Goal: Transaction & Acquisition: Purchase product/service

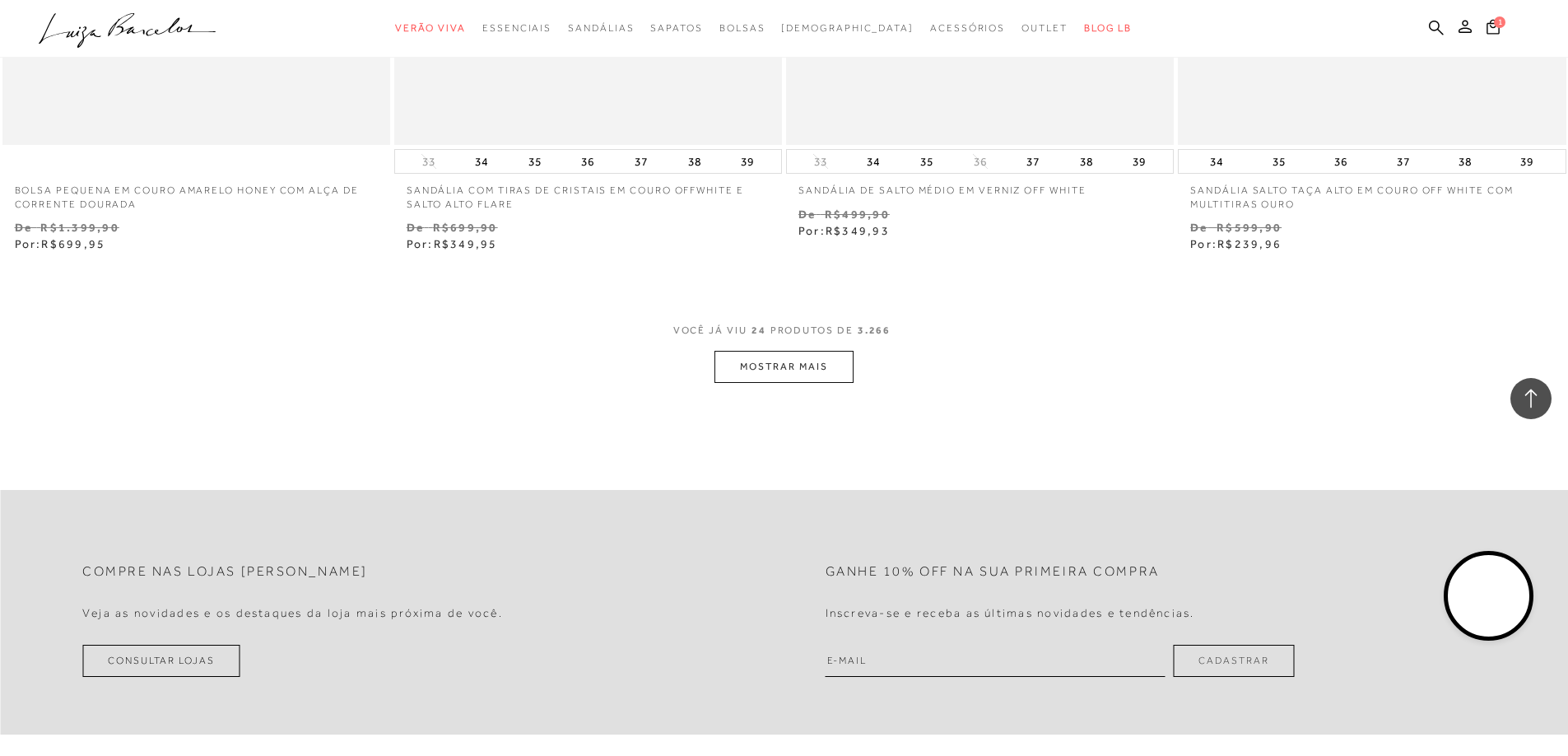
scroll to position [4118, 0]
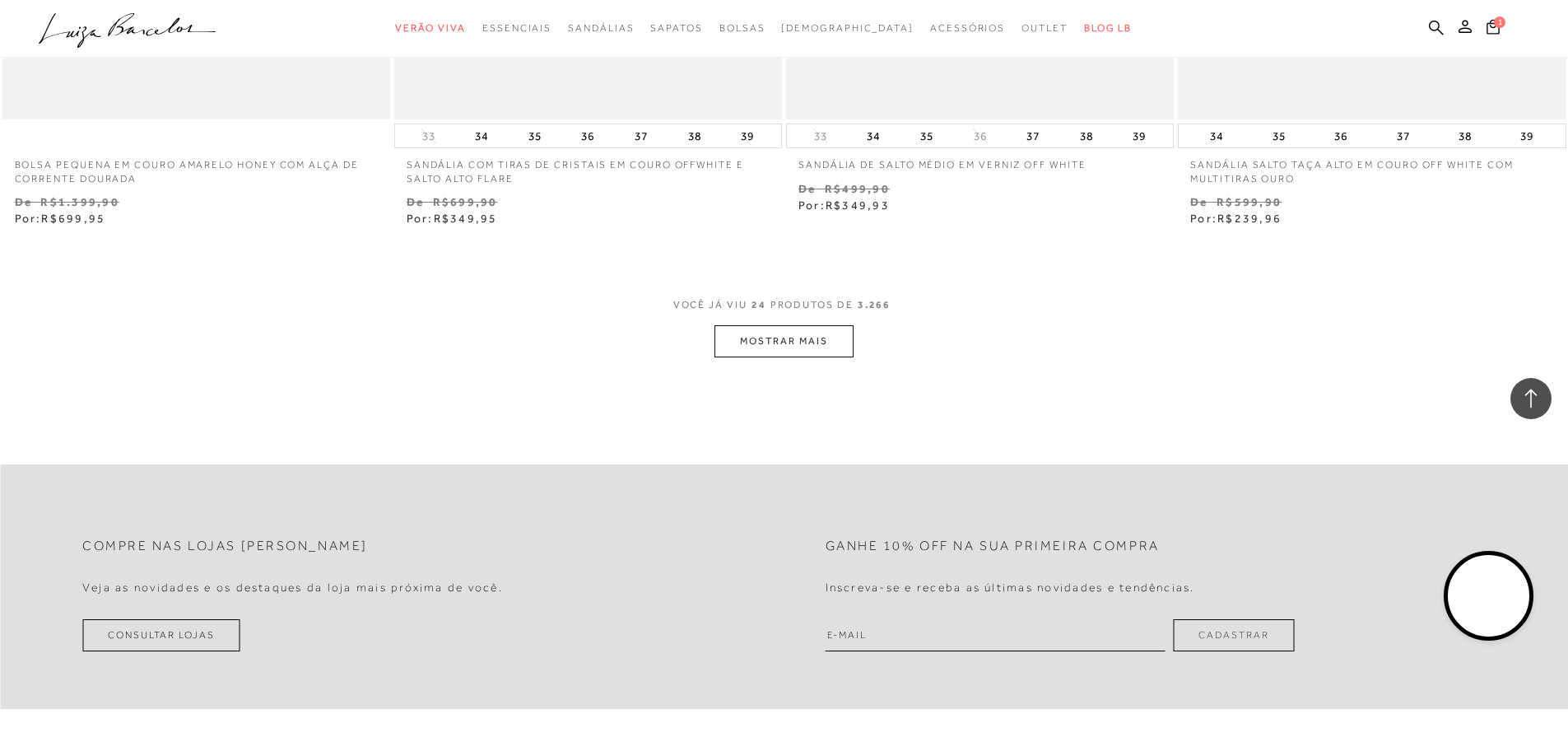
click at [796, 337] on button "MOSTRAR MAIS" at bounding box center [784, 340] width 138 height 32
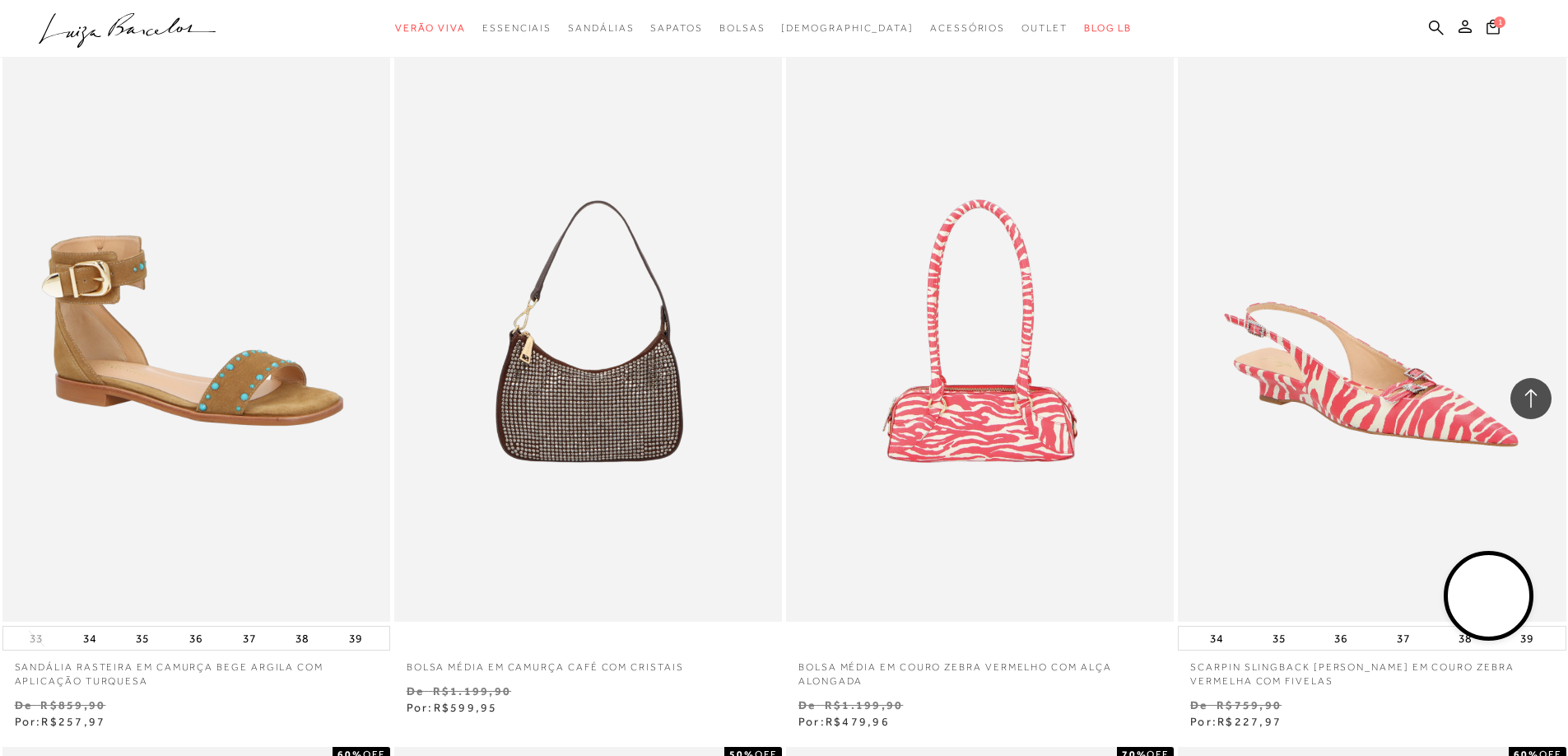
scroll to position [6423, 0]
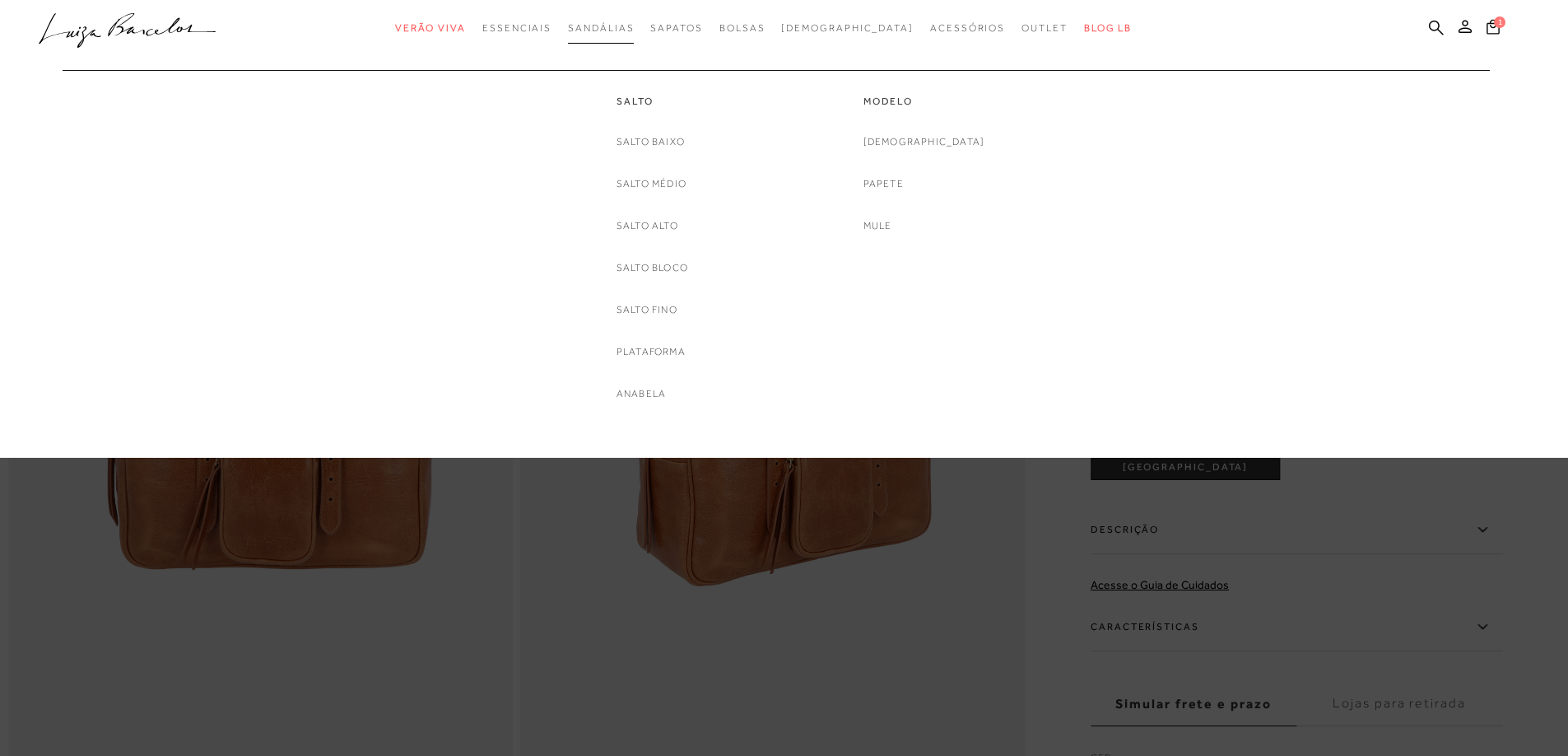
click at [628, 31] on span "Sandálias" at bounding box center [601, 27] width 66 height 12
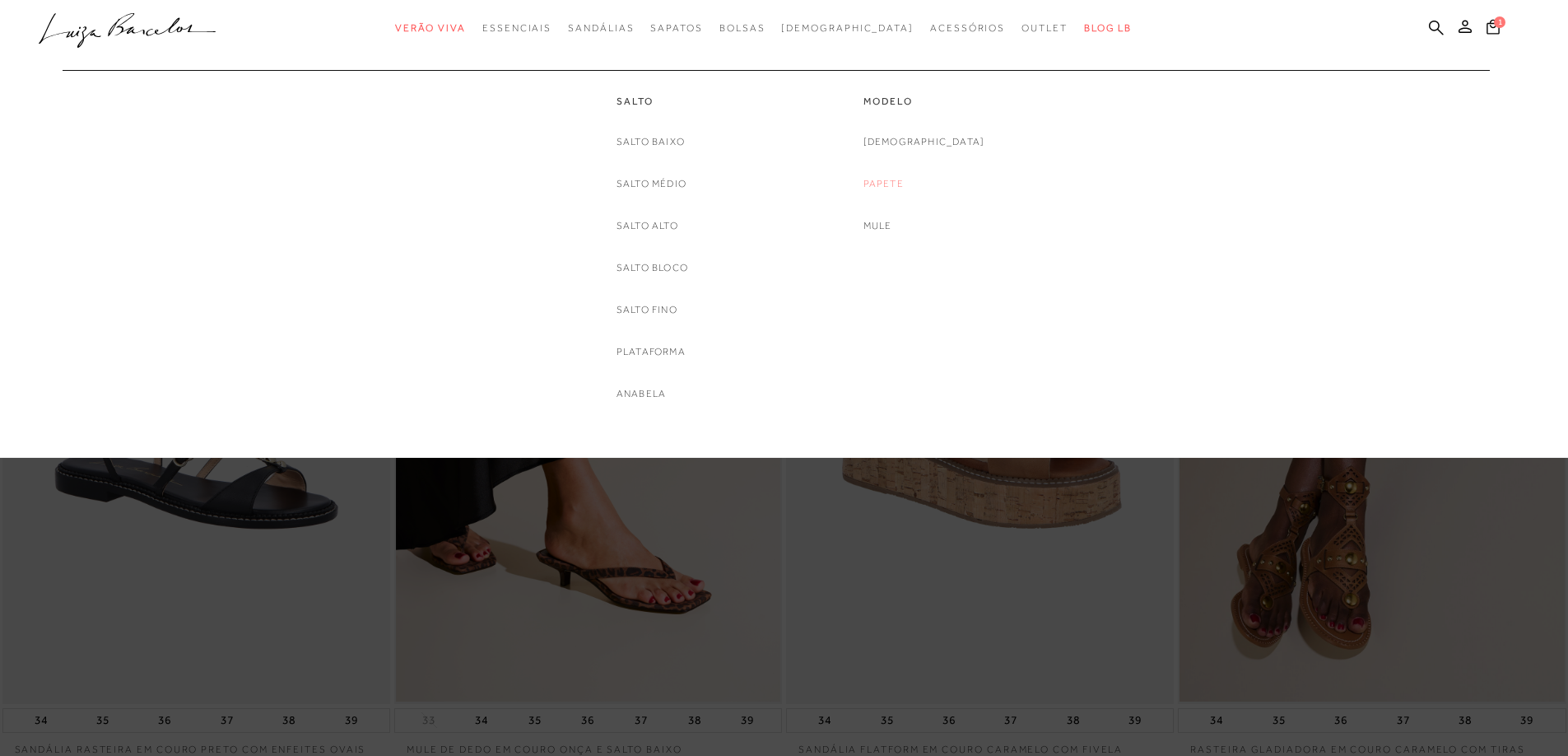
click at [904, 182] on link "Papete" at bounding box center [884, 183] width 40 height 17
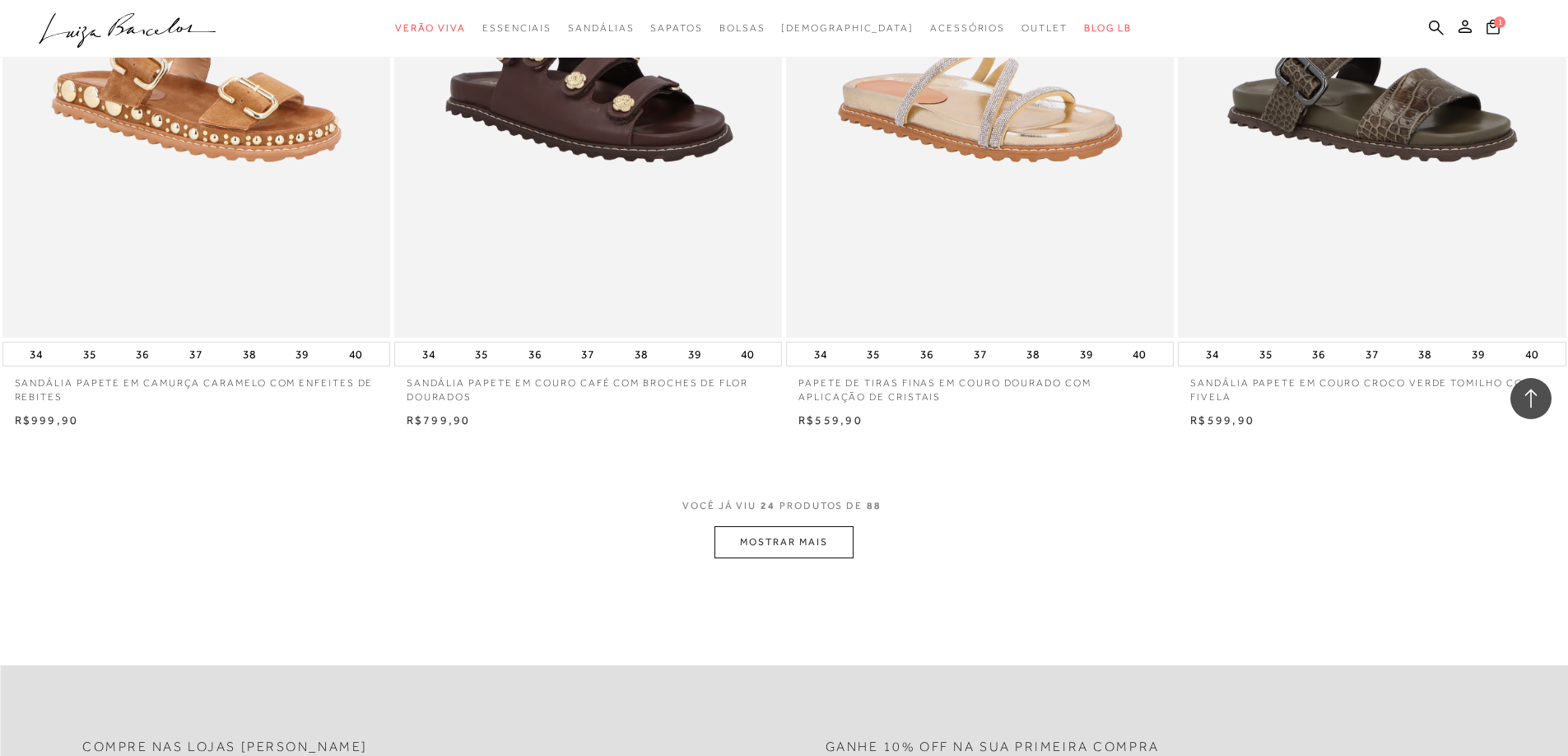
scroll to position [3952, 0]
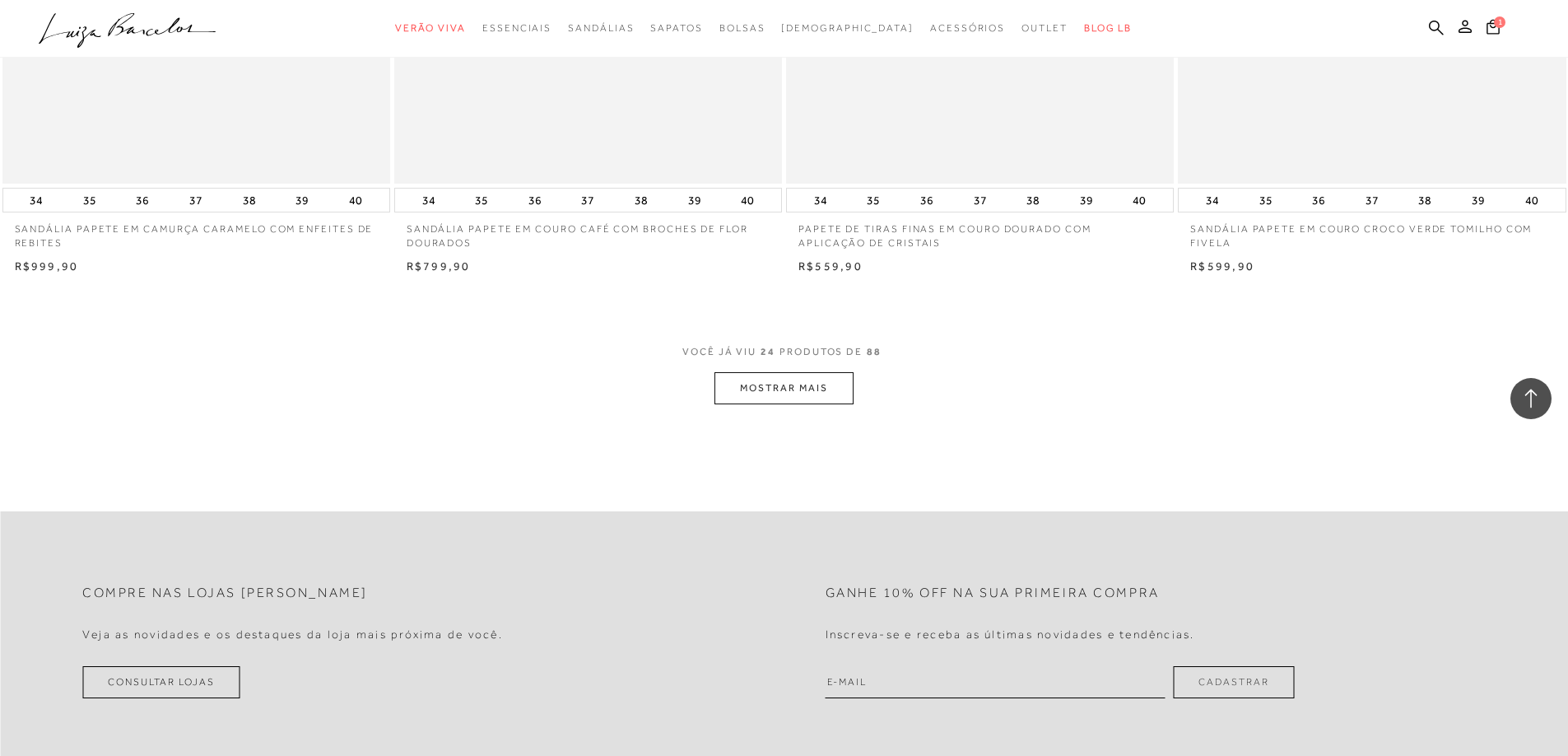
click at [788, 402] on button "MOSTRAR MAIS" at bounding box center [784, 388] width 138 height 32
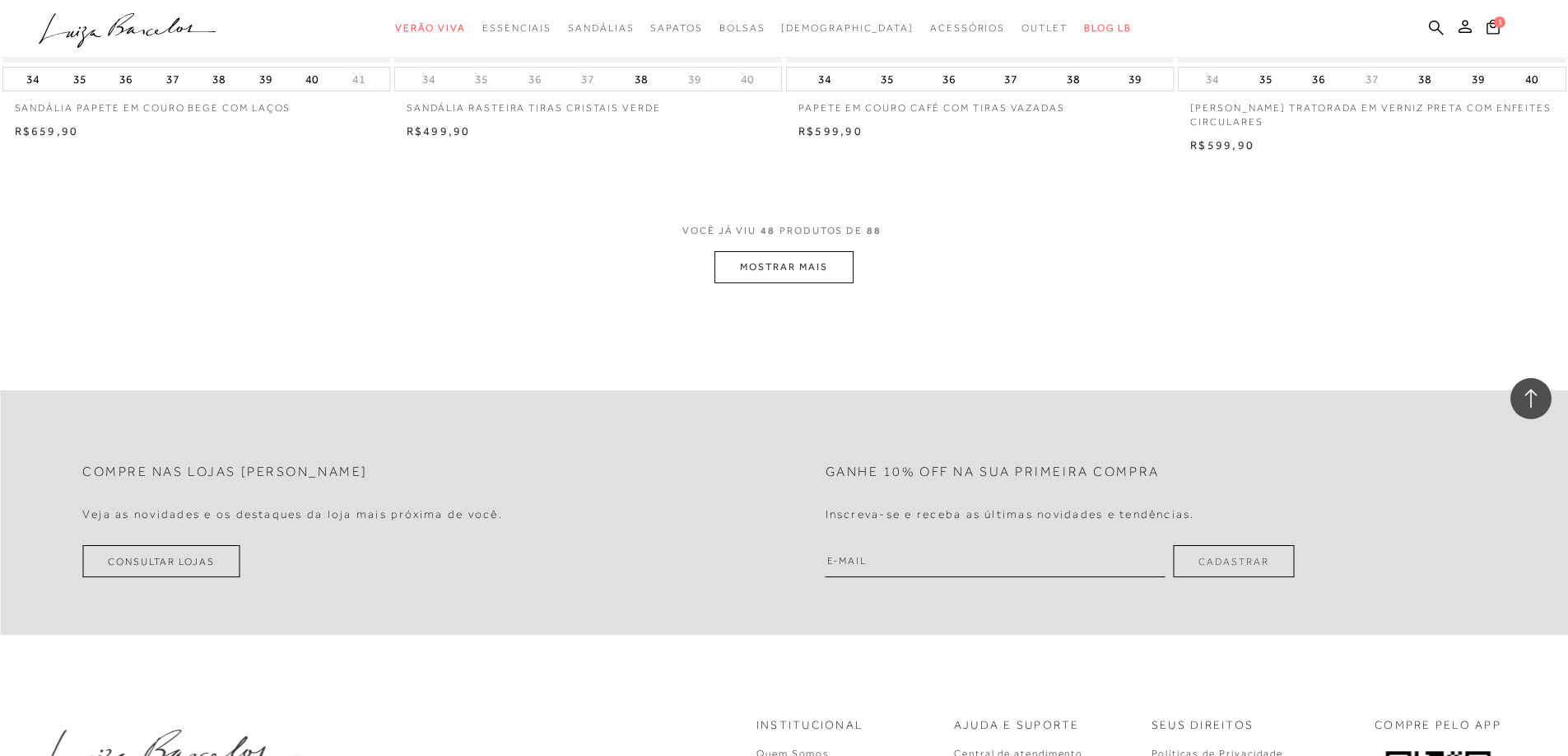
scroll to position [8234, 0]
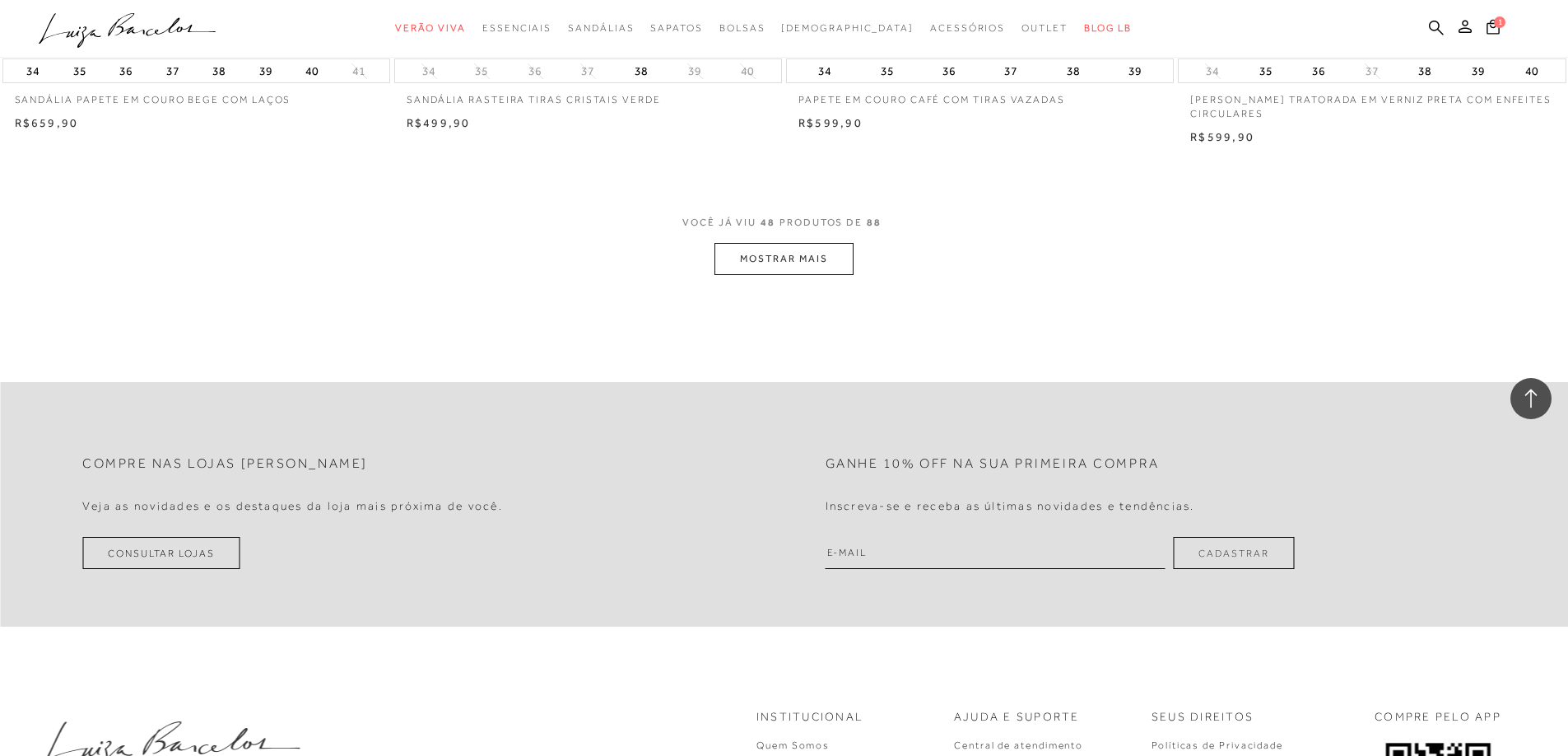
click at [787, 270] on button "MOSTRAR MAIS" at bounding box center [784, 259] width 138 height 32
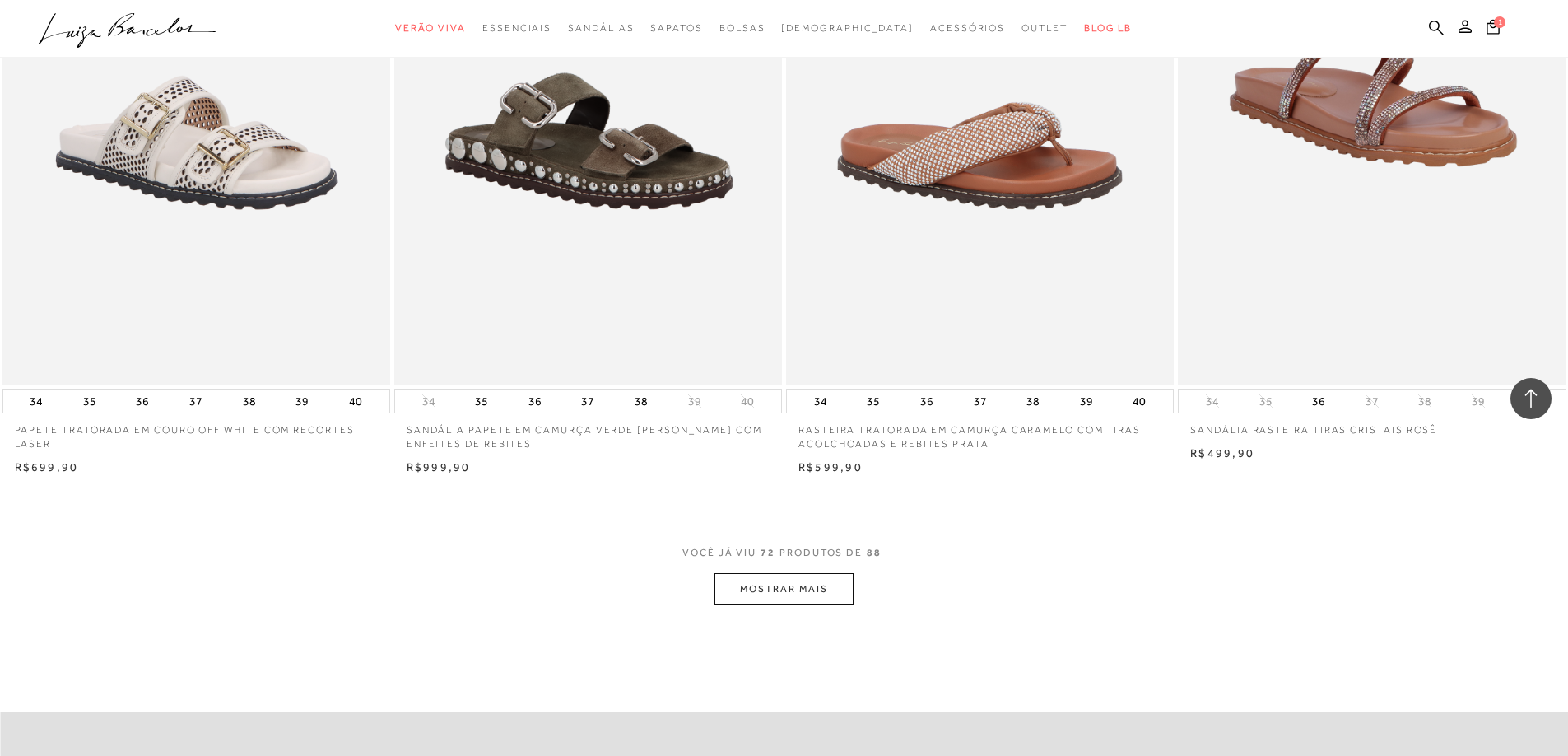
scroll to position [12104, 0]
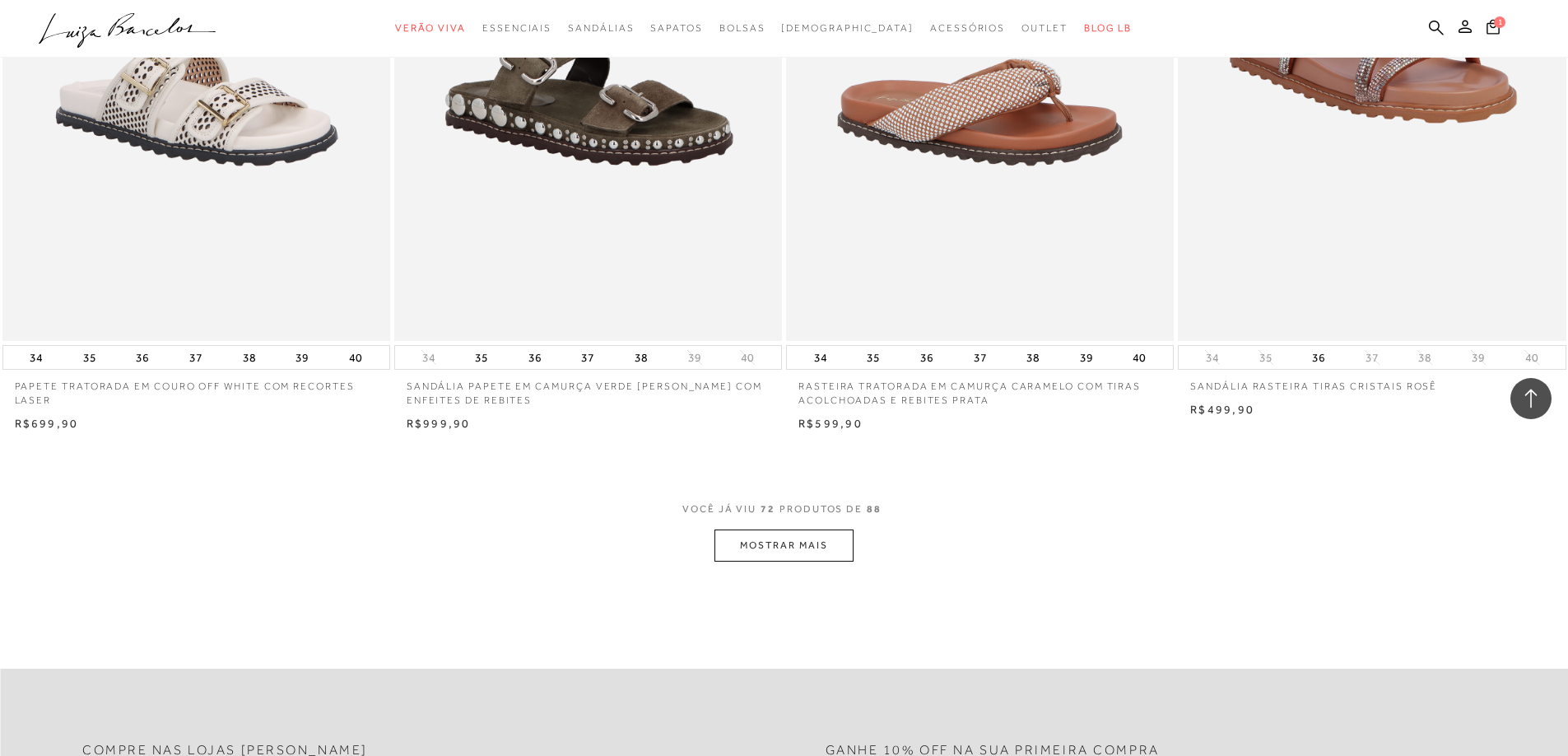
click at [790, 562] on button "MOSTRAR MAIS" at bounding box center [784, 545] width 138 height 32
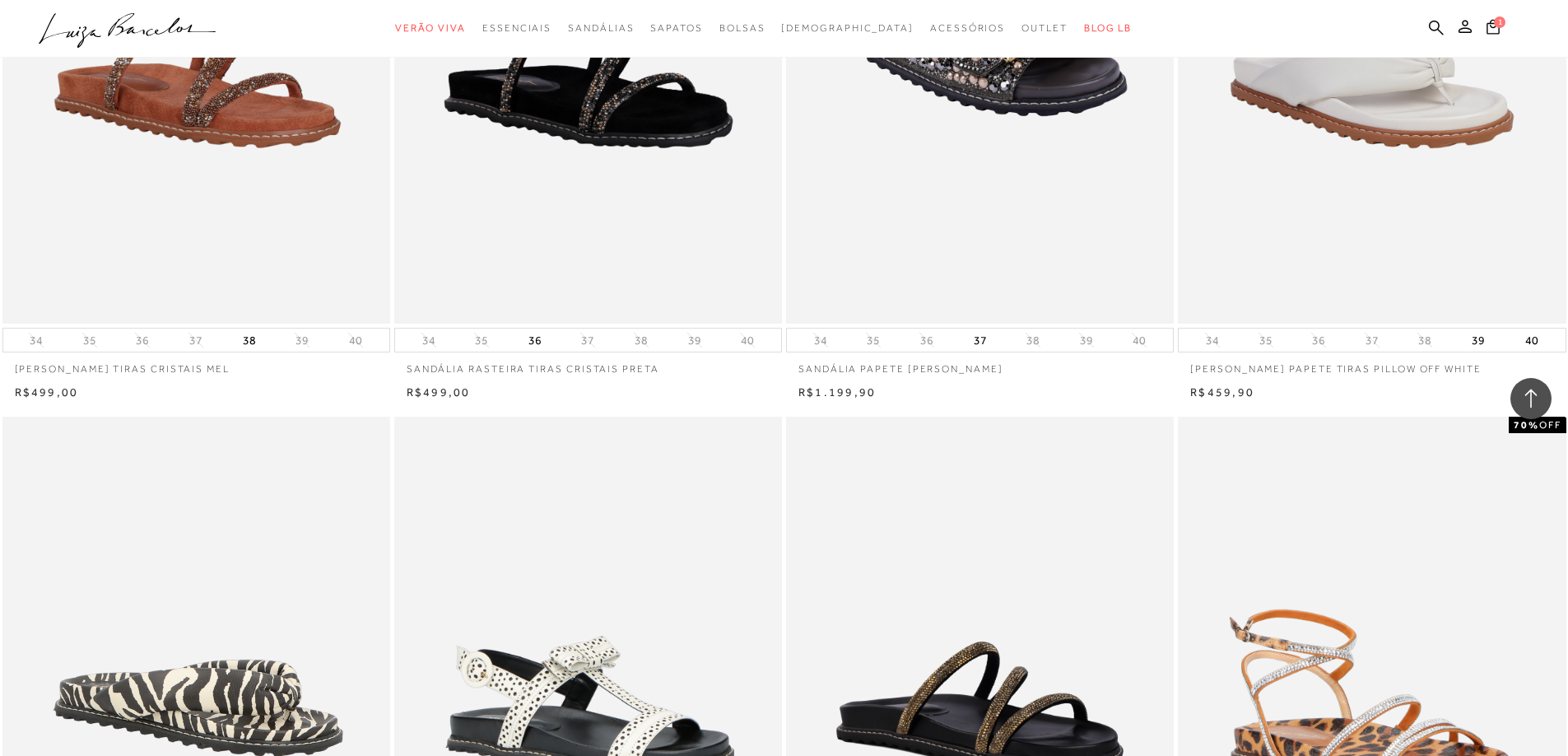
scroll to position [12646, 0]
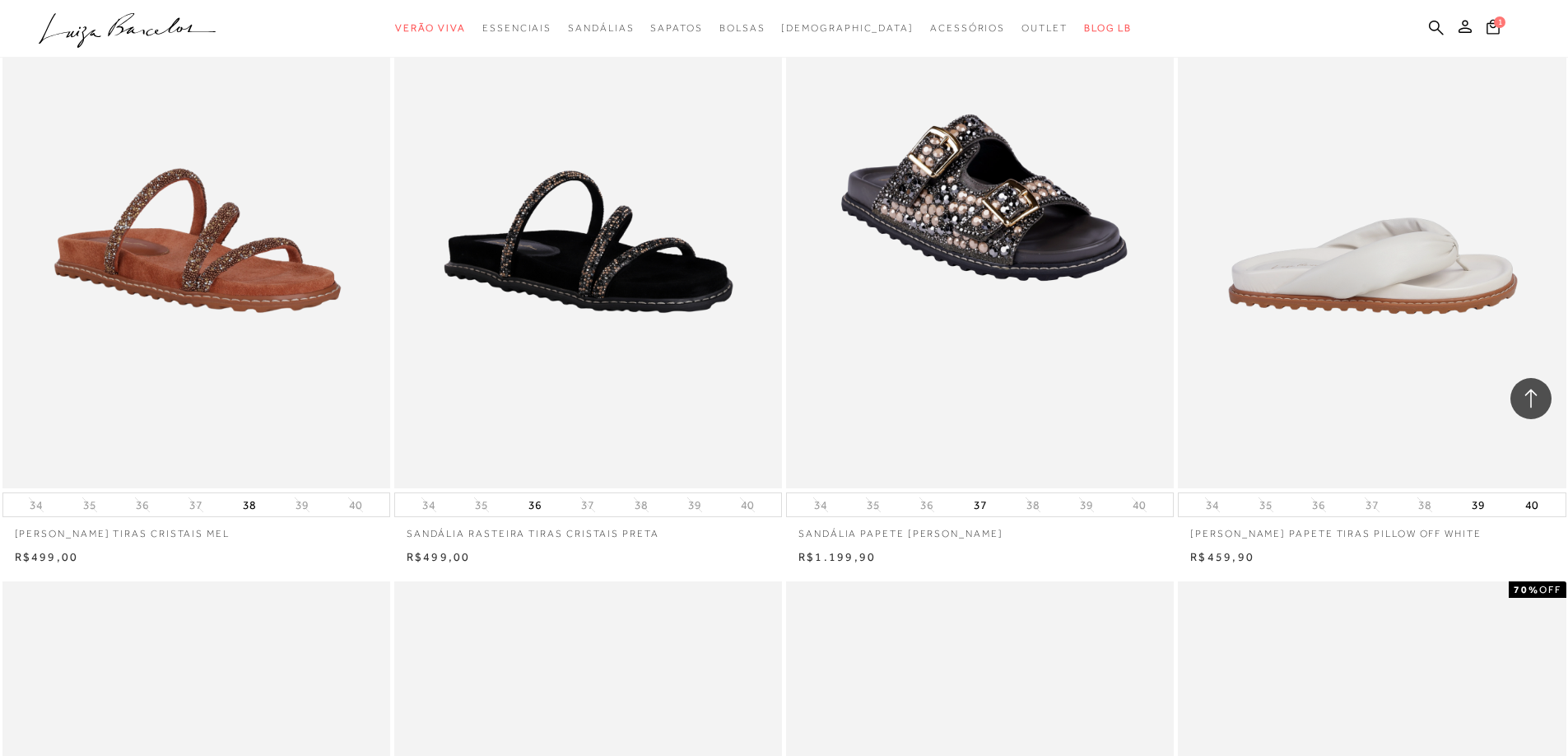
drag, startPoint x: 1338, startPoint y: 324, endPoint x: 1345, endPoint y: 307, distance: 18.4
click at [1340, 324] on img at bounding box center [1373, 197] width 387 height 582
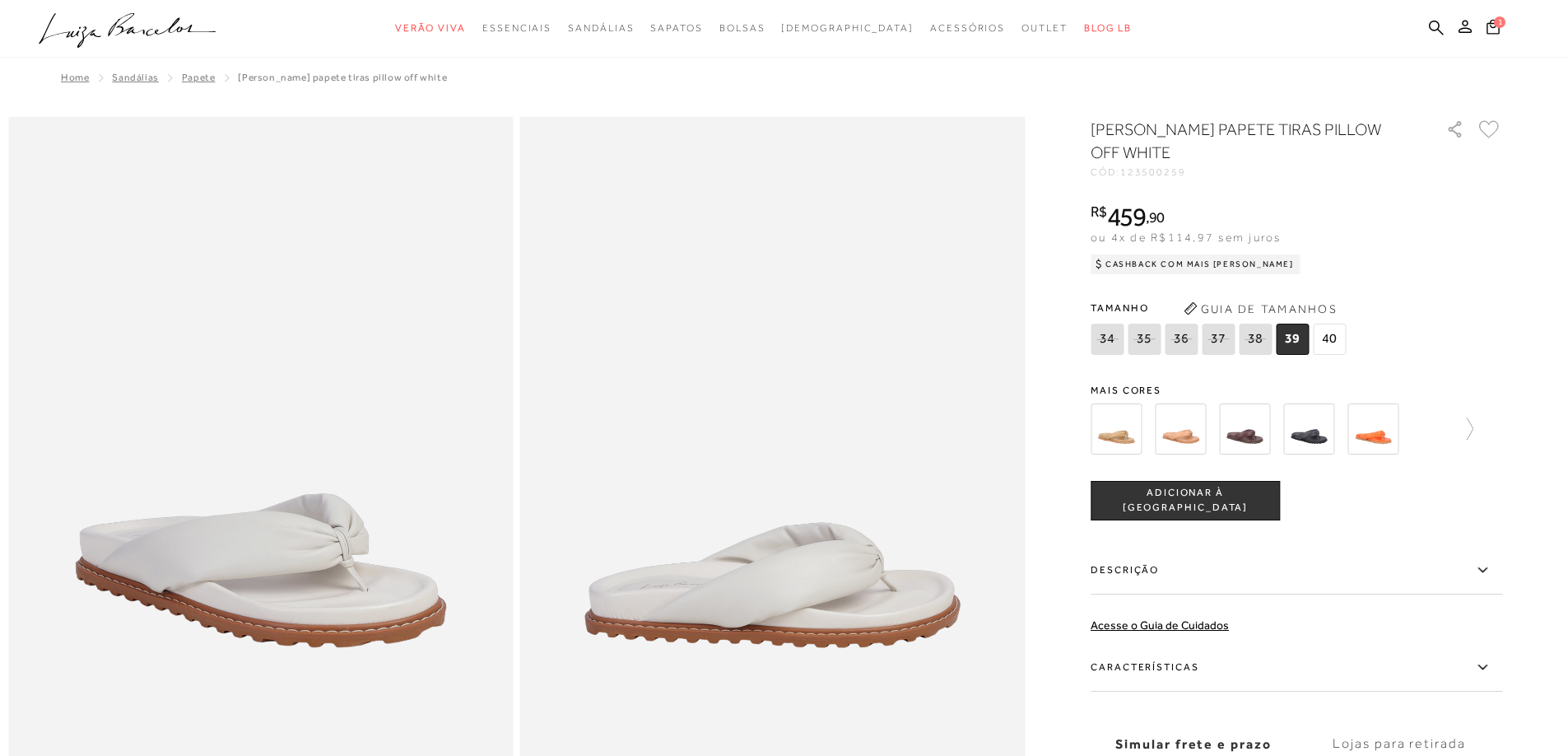
click at [1125, 430] on img at bounding box center [1116, 429] width 51 height 51
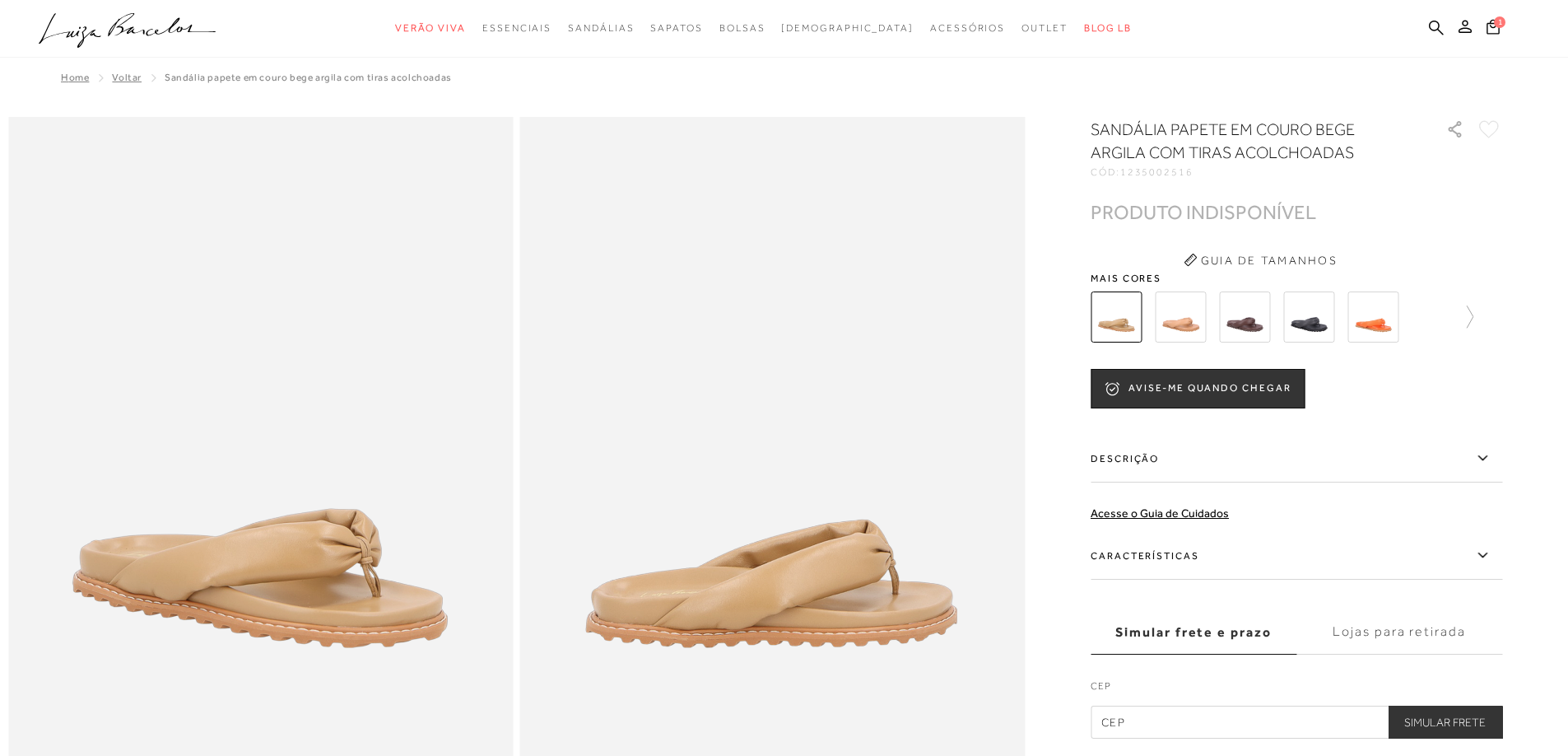
click at [1184, 319] on img at bounding box center [1181, 317] width 51 height 51
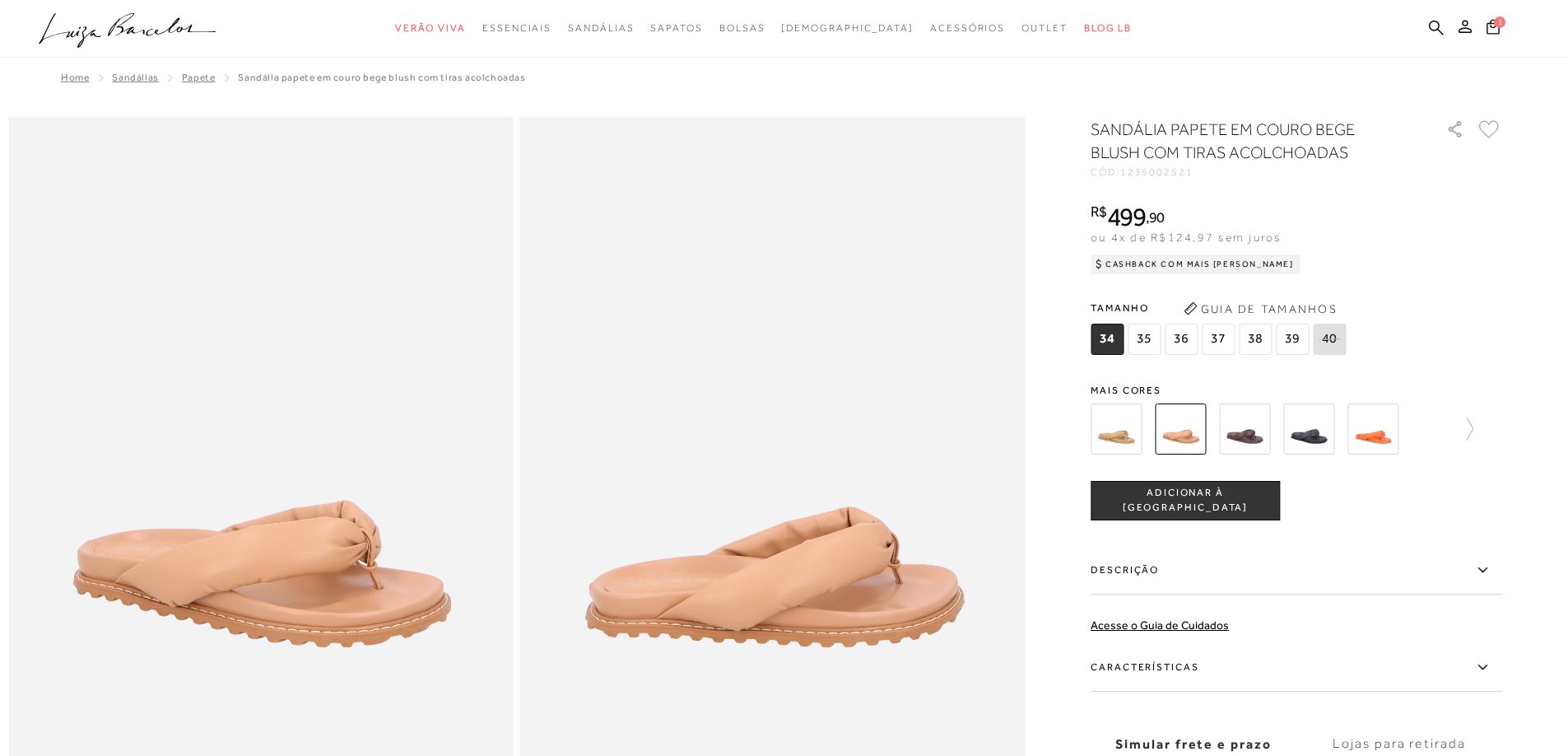
click at [1251, 443] on img at bounding box center [1245, 429] width 51 height 51
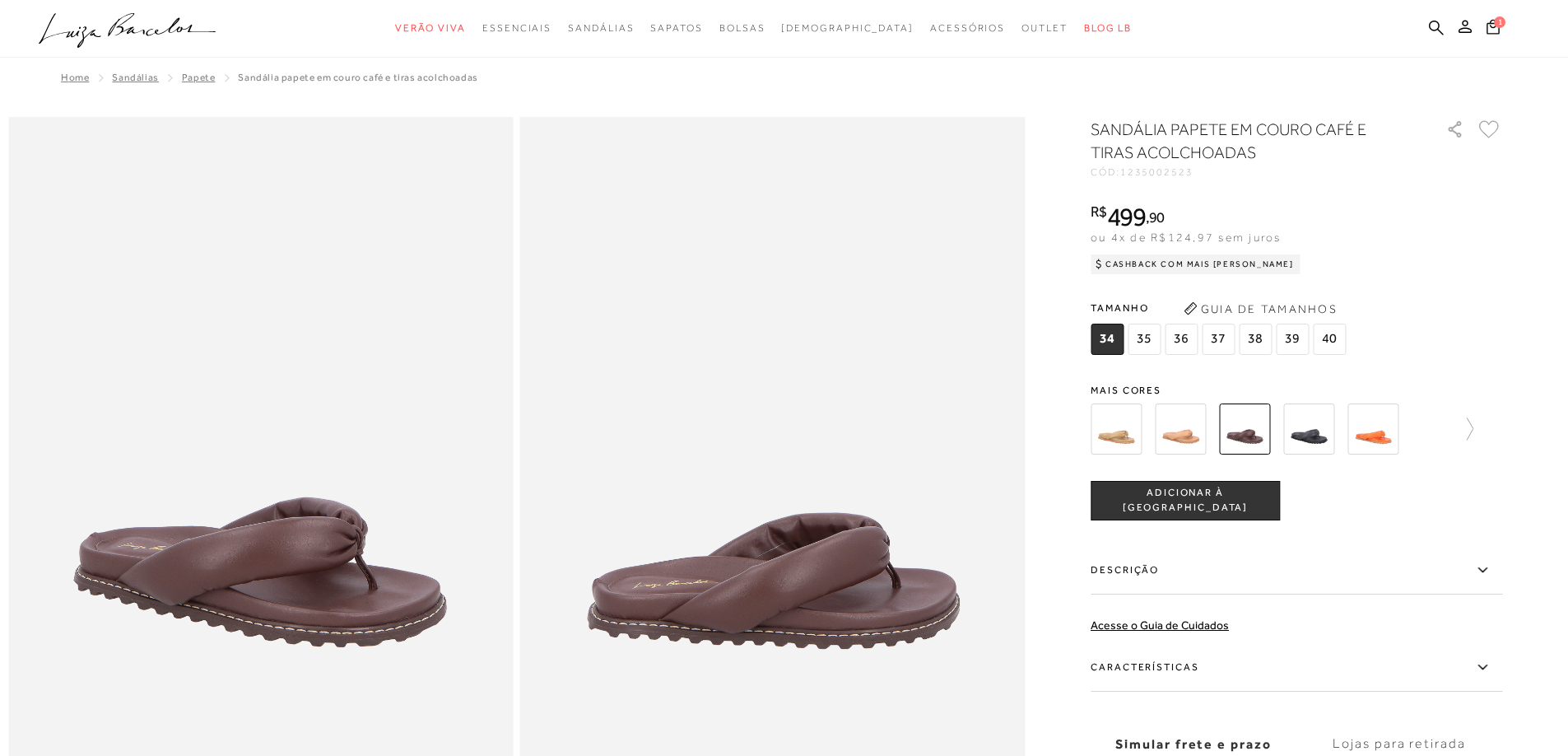
scroll to position [83, 0]
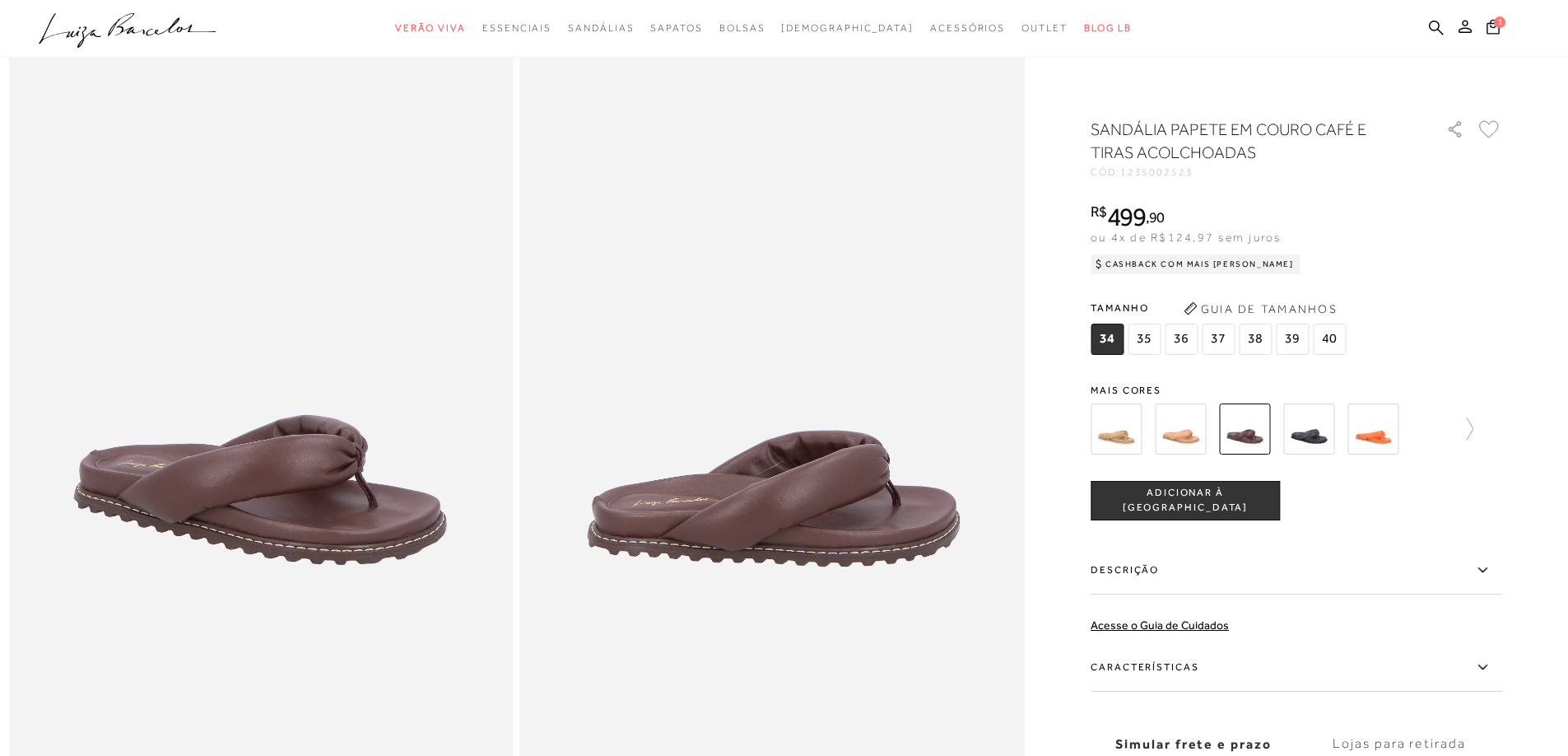
click at [1221, 340] on span "37" at bounding box center [1219, 339] width 33 height 31
click at [1199, 506] on span "ADICIONAR À [GEOGRAPHIC_DATA]" at bounding box center [1185, 500] width 188 height 29
click at [1315, 432] on img at bounding box center [1308, 429] width 51 height 51
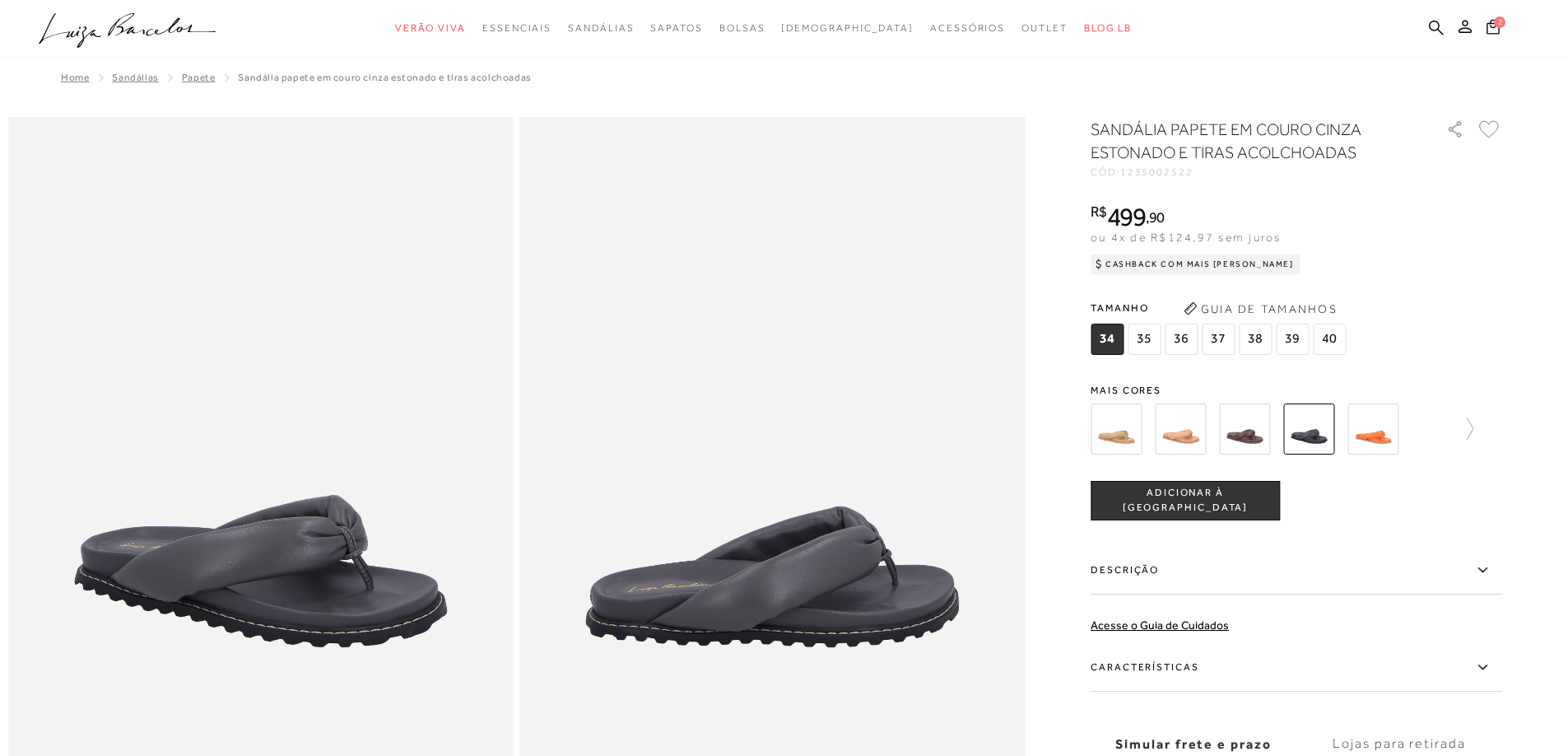
click at [1225, 333] on span "37" at bounding box center [1219, 339] width 33 height 31
click at [1193, 501] on span "ADICIONAR À [GEOGRAPHIC_DATA]" at bounding box center [1185, 500] width 188 height 29
click at [1382, 428] on img at bounding box center [1373, 429] width 51 height 51
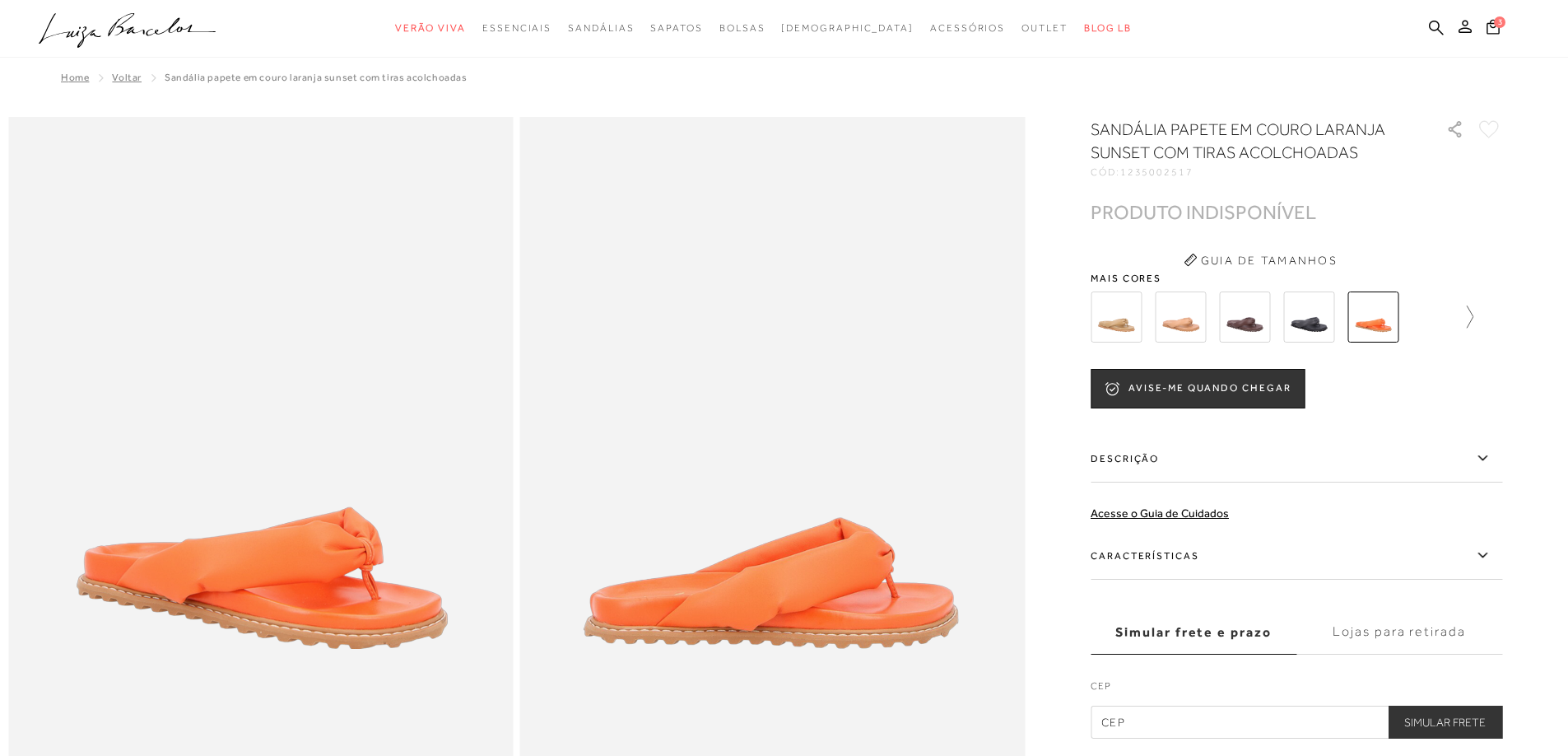
click at [1474, 320] on icon at bounding box center [1470, 317] width 6 height 22
click at [1098, 321] on icon at bounding box center [1102, 317] width 23 height 23
click at [1471, 321] on icon at bounding box center [1462, 317] width 23 height 23
click at [1215, 325] on img at bounding box center [1210, 317] width 51 height 51
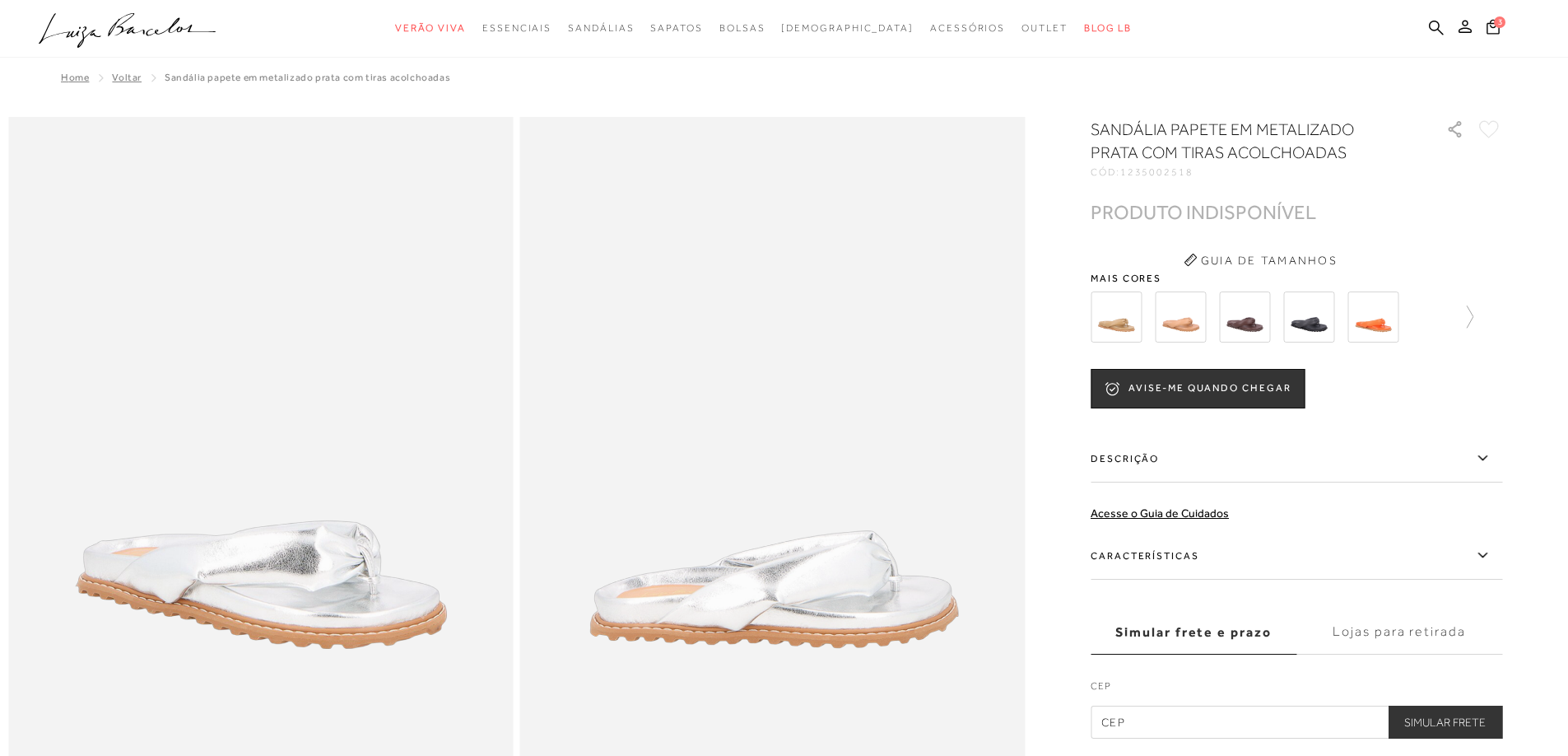
click at [1247, 317] on img at bounding box center [1245, 317] width 51 height 51
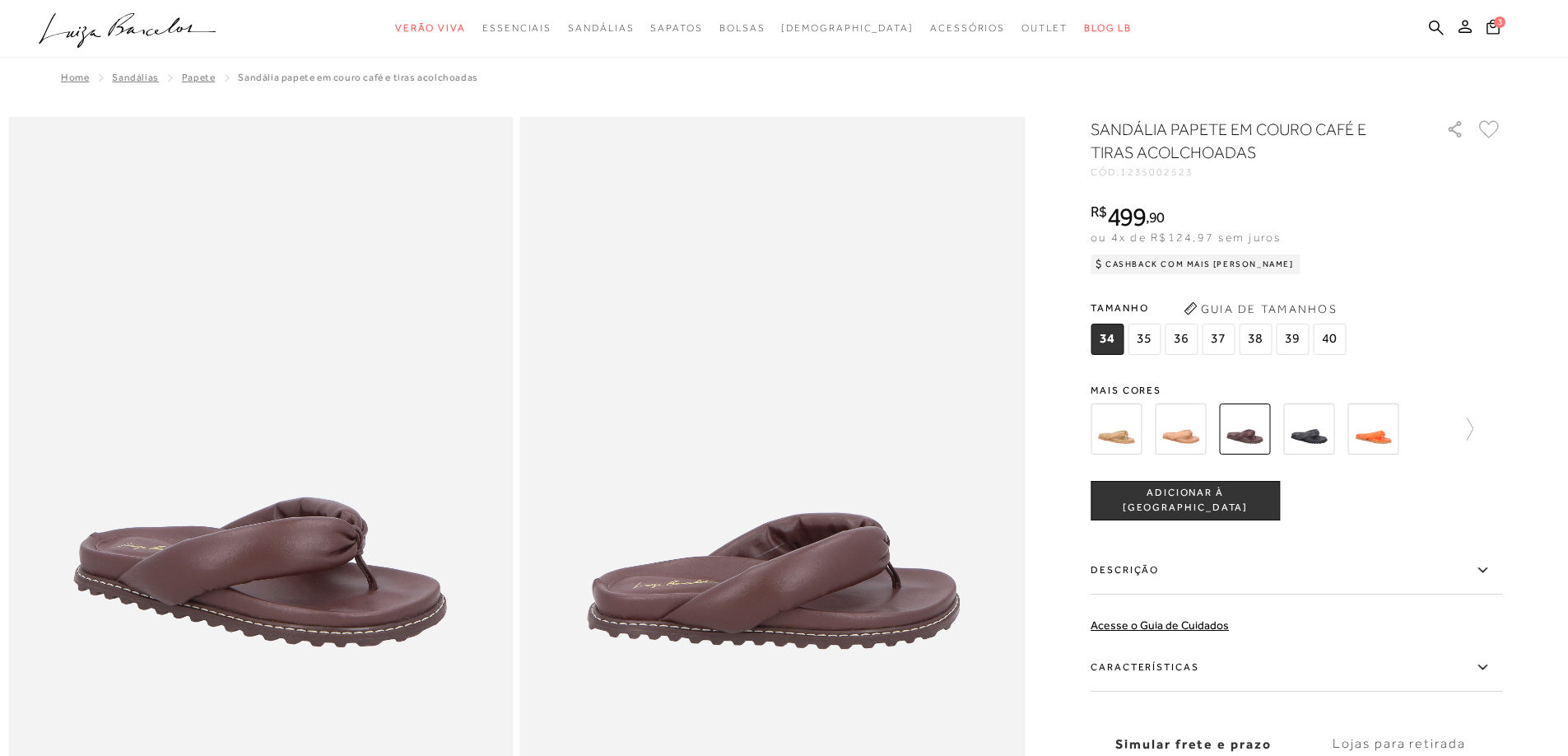
click at [1485, 422] on div at bounding box center [1297, 428] width 412 height 61
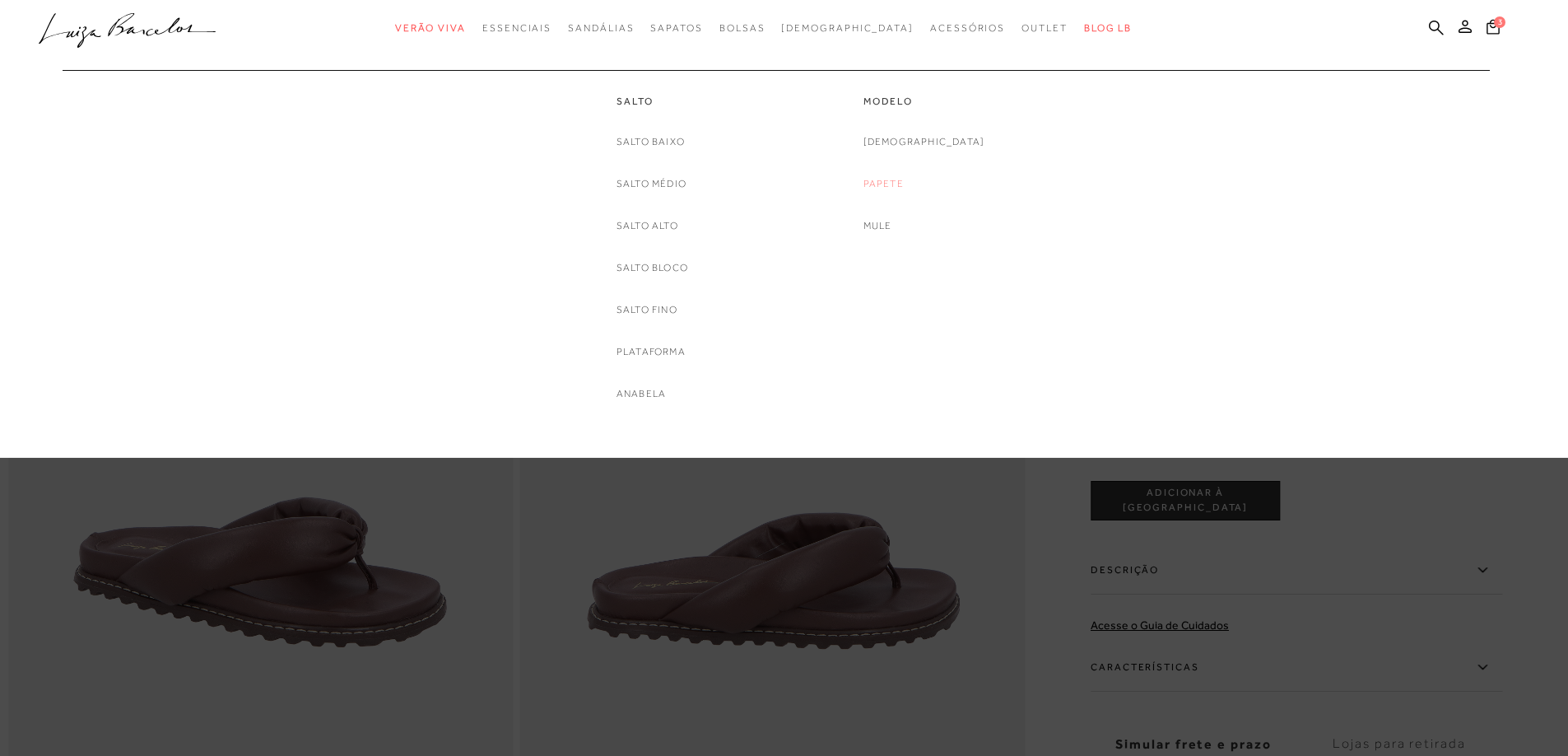
click at [904, 183] on link "Papete" at bounding box center [884, 183] width 40 height 17
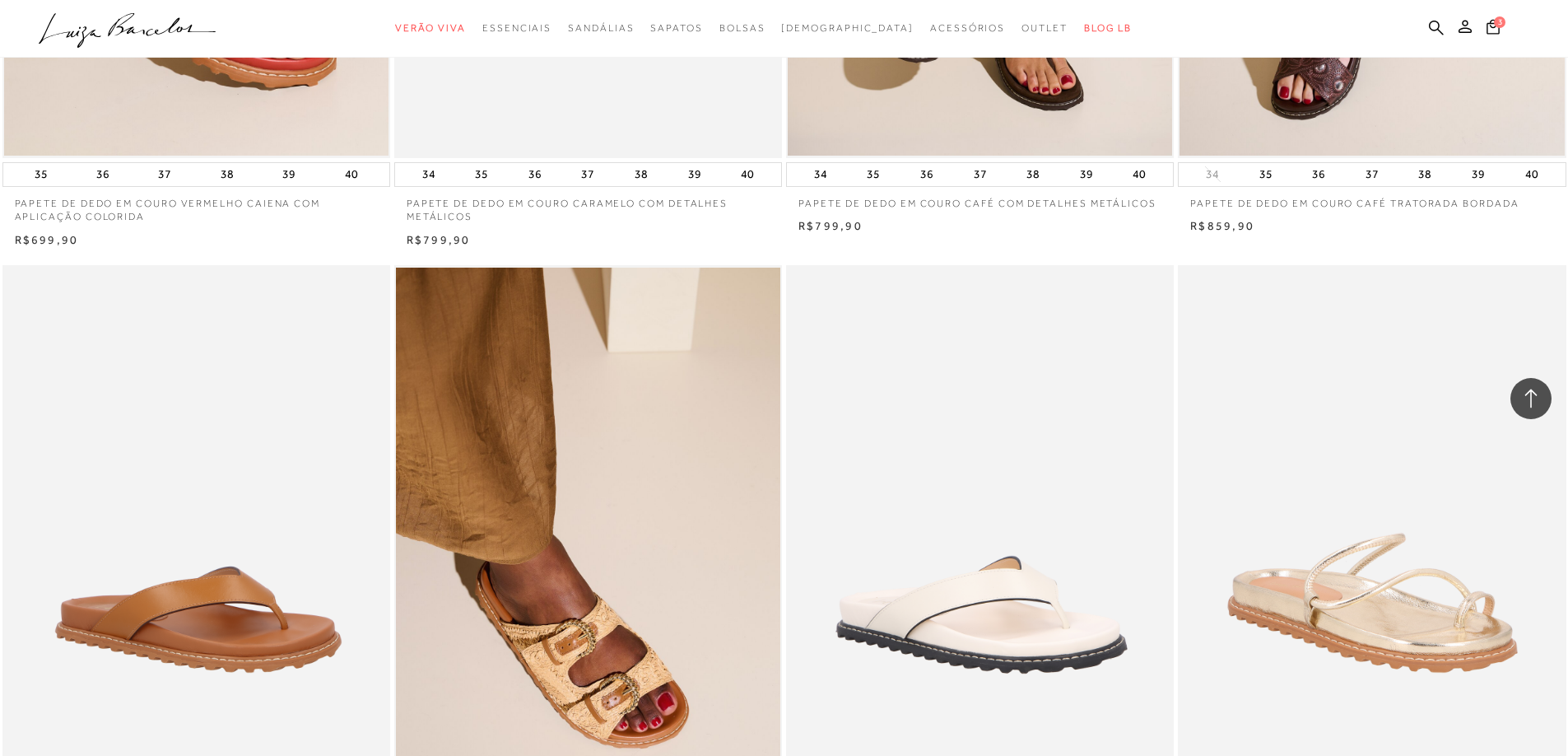
scroll to position [1482, 0]
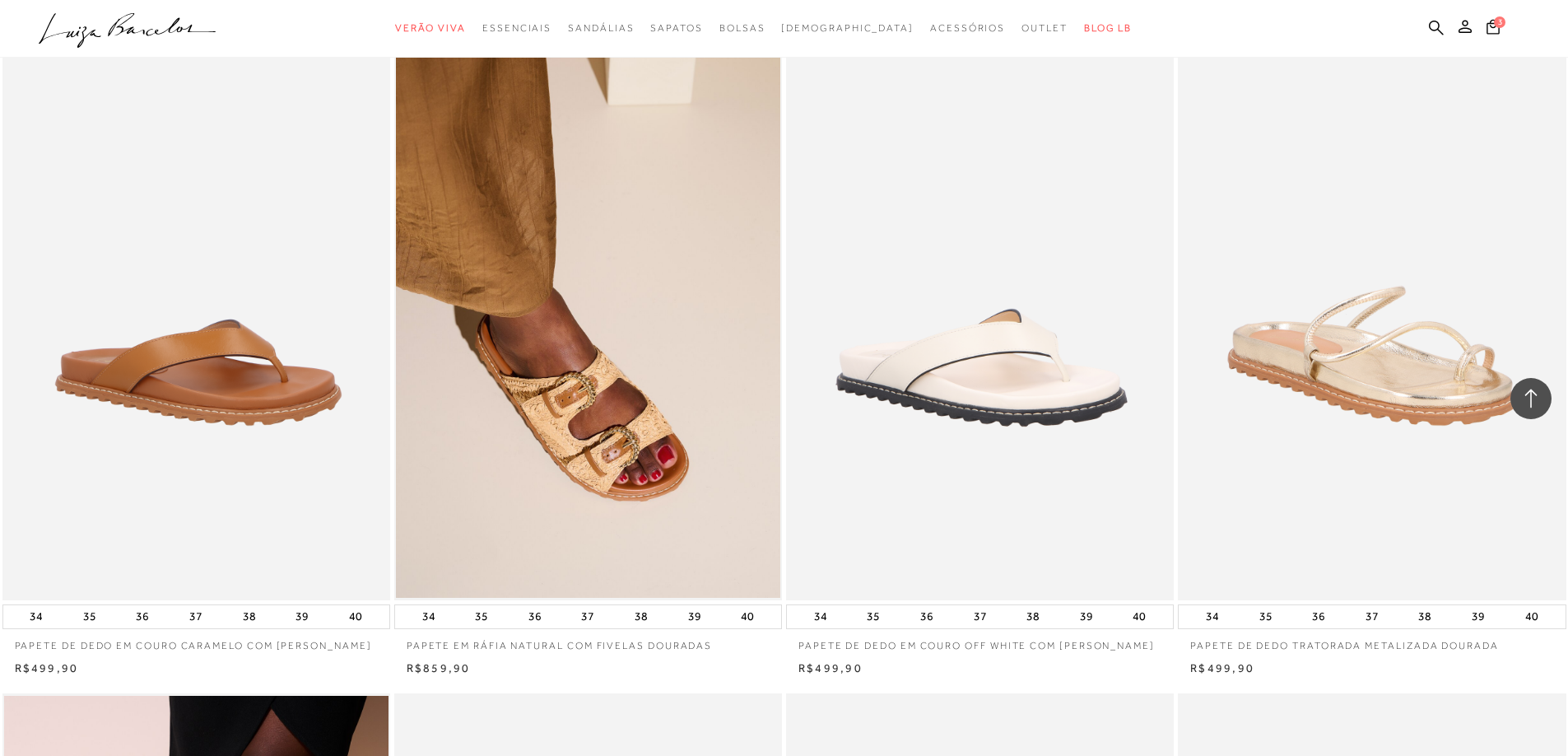
click at [982, 364] on img at bounding box center [981, 309] width 387 height 582
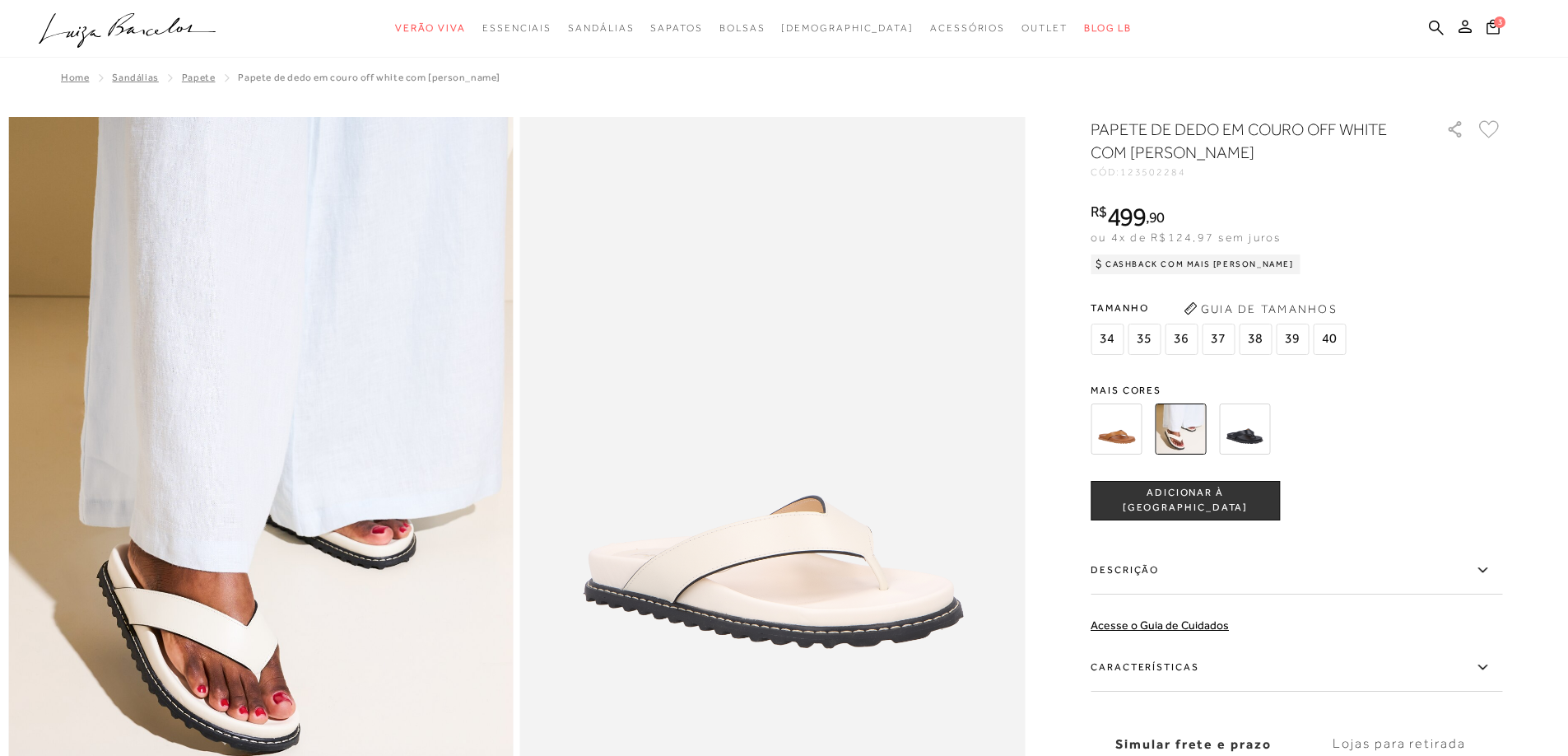
click at [1222, 337] on span "37" at bounding box center [1219, 339] width 33 height 31
click at [1199, 501] on span "ADICIONAR À [GEOGRAPHIC_DATA]" at bounding box center [1185, 500] width 188 height 29
click at [1492, 22] on icon at bounding box center [1494, 25] width 15 height 17
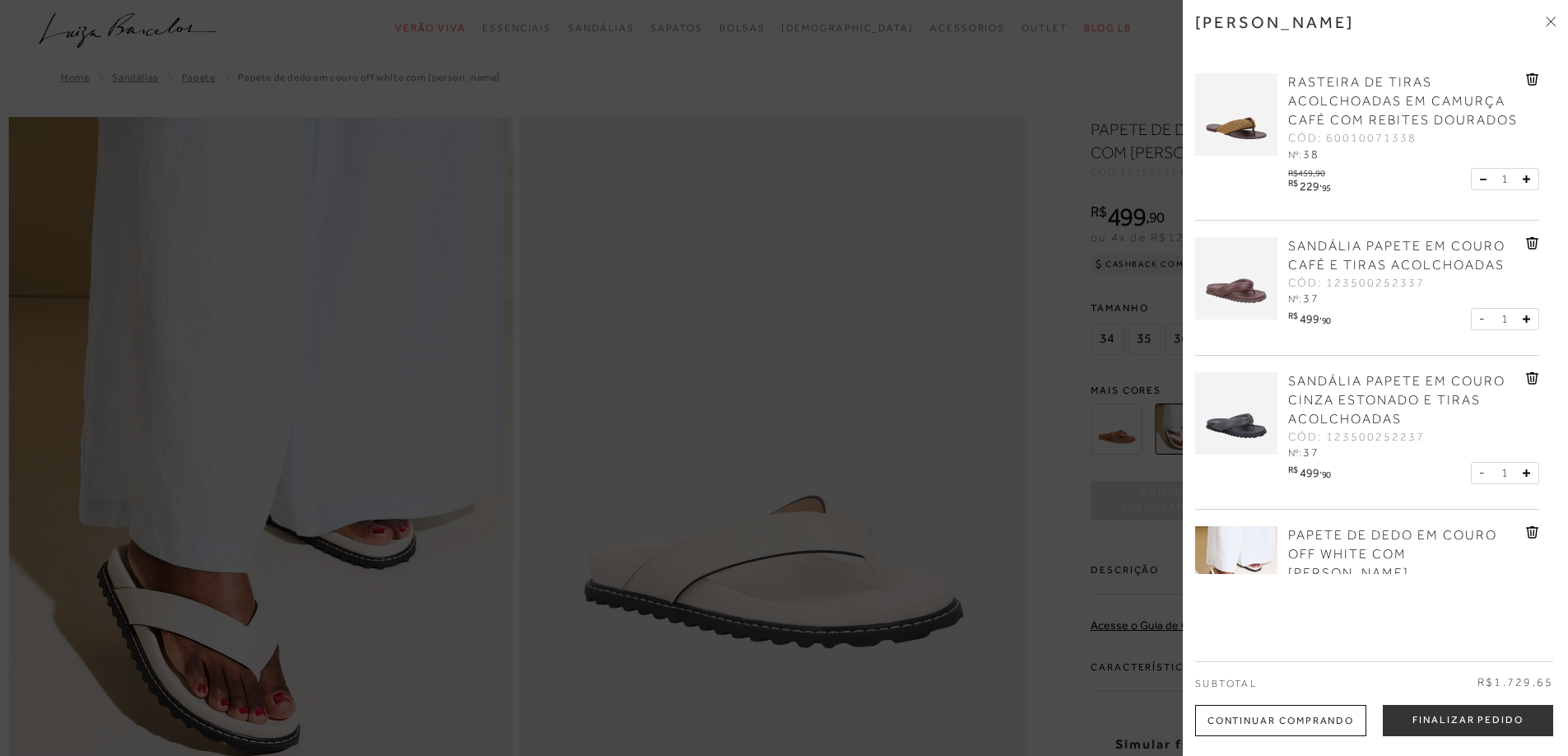
click at [662, 260] on div at bounding box center [784, 378] width 1568 height 756
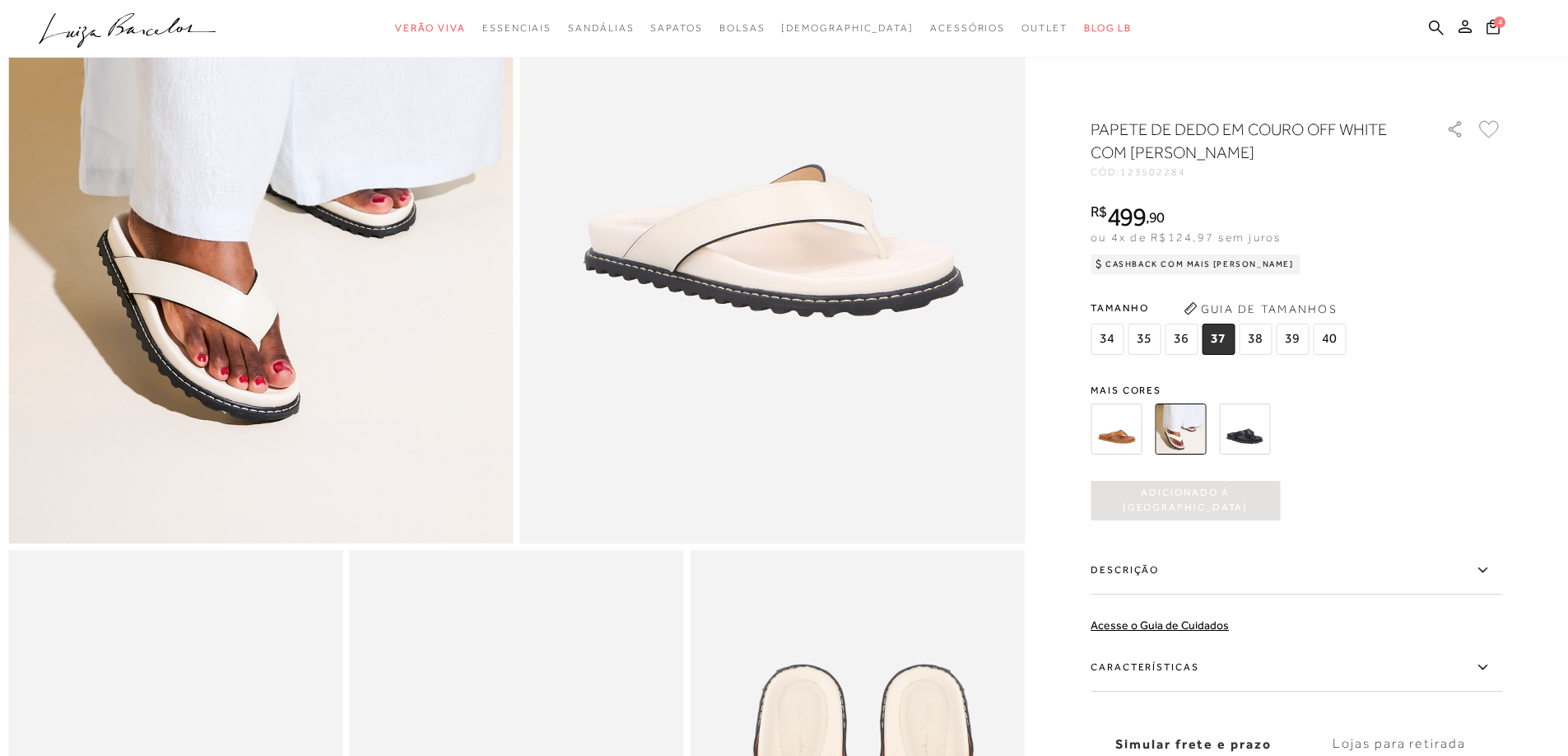
scroll to position [329, 0]
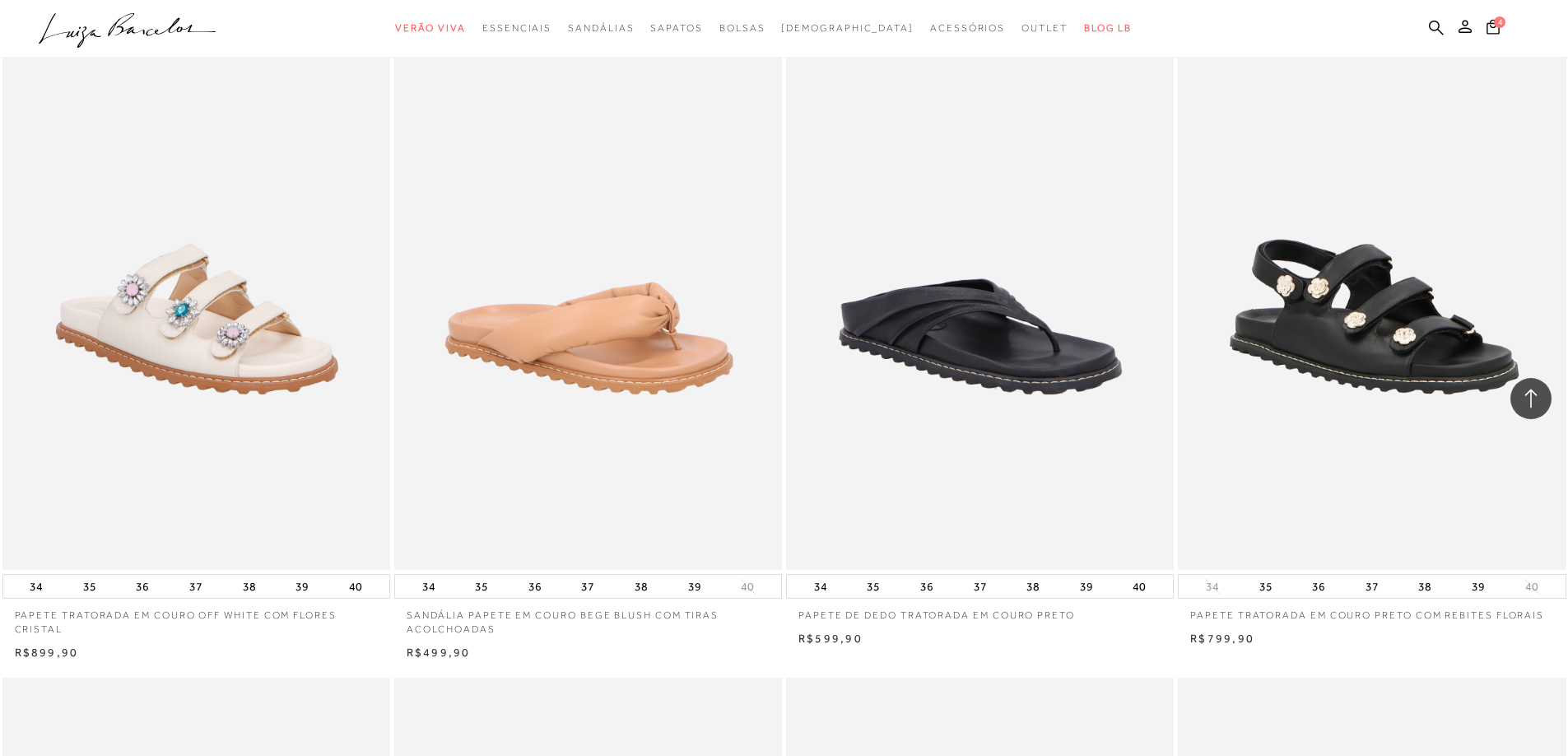
scroll to position [6670, 0]
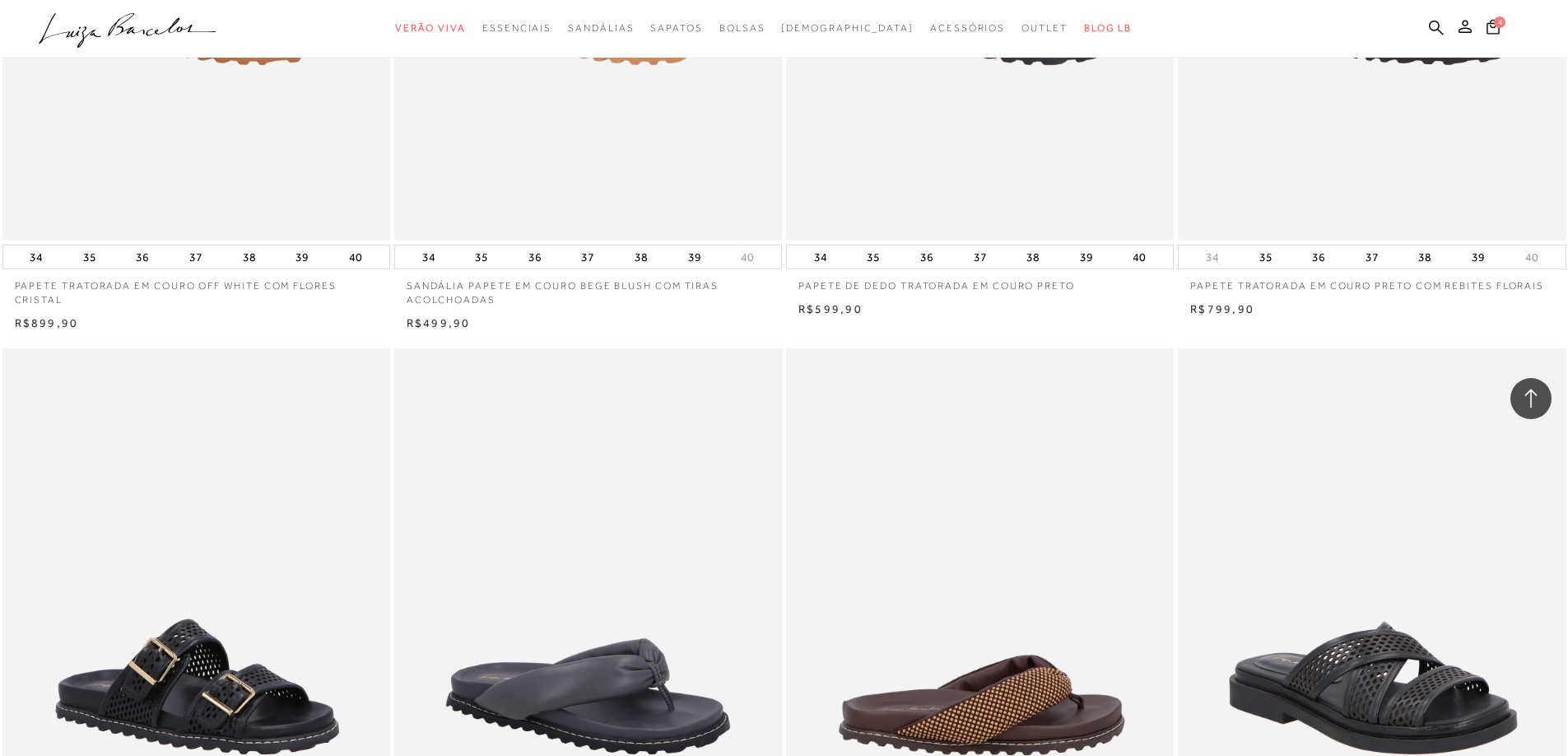
click at [981, 393] on img at bounding box center [981, 639] width 387 height 582
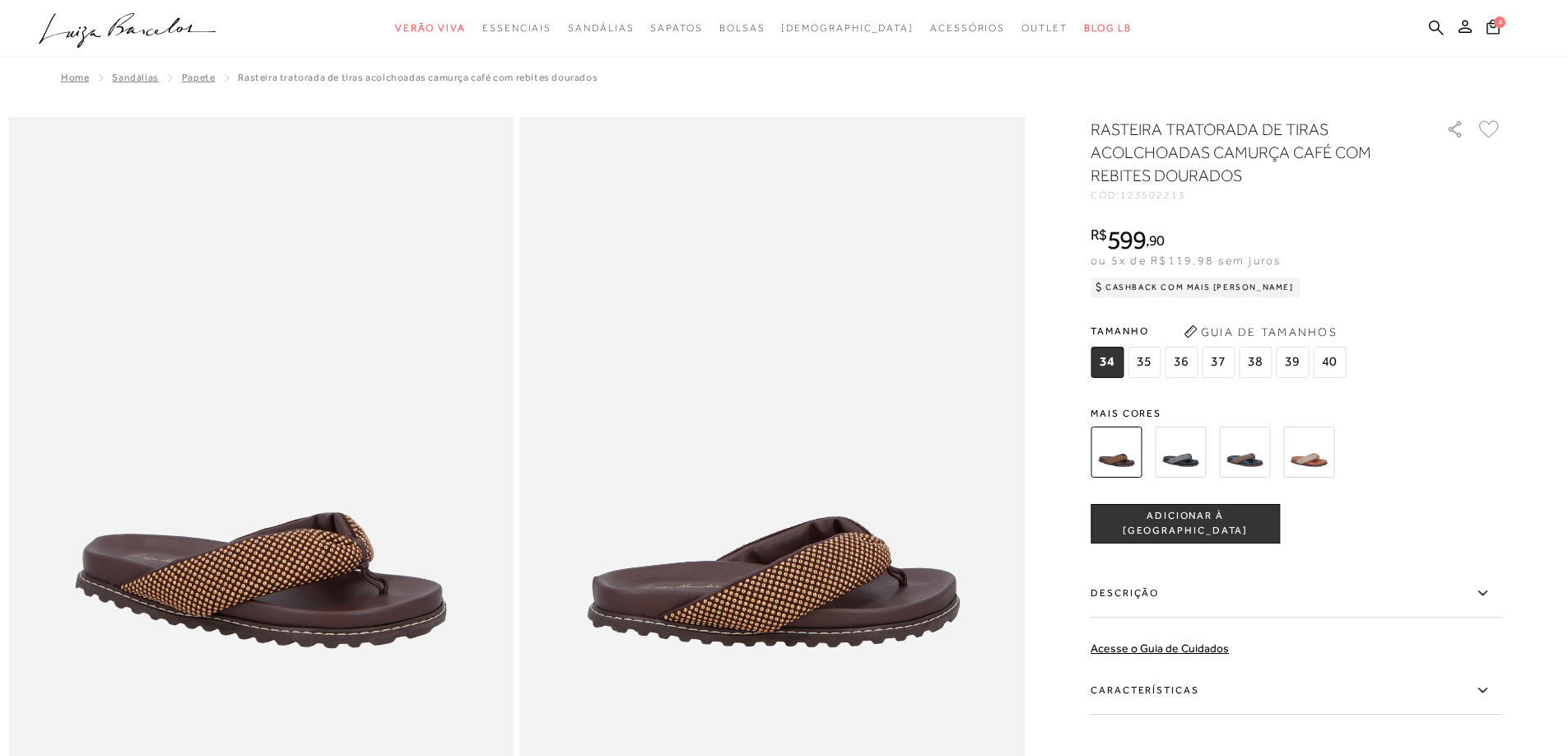
click at [1315, 456] on img at bounding box center [1308, 452] width 51 height 51
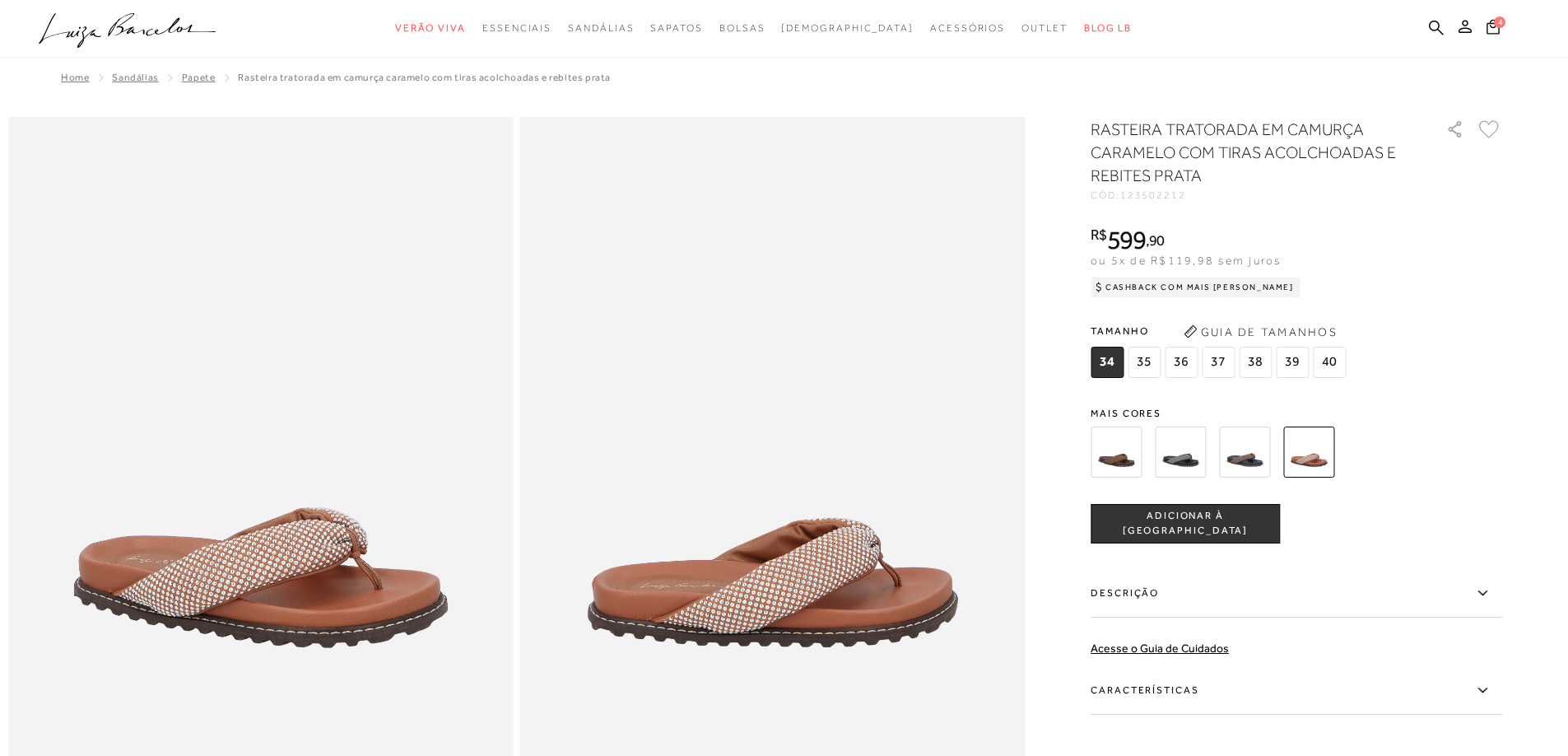
click at [1129, 453] on img at bounding box center [1116, 452] width 51 height 51
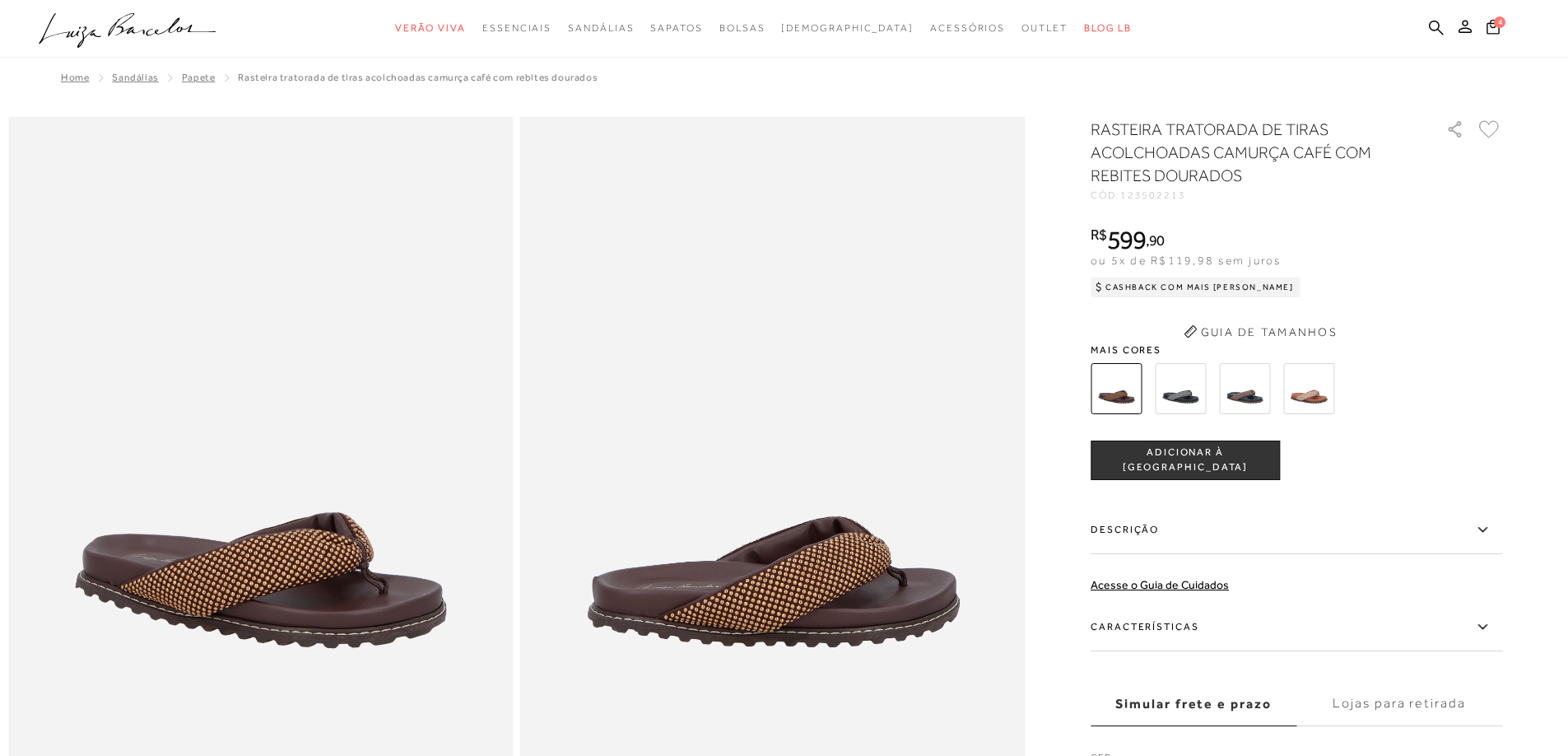
click at [1255, 327] on button "Guia de Tamanhos" at bounding box center [1259, 331] width 164 height 26
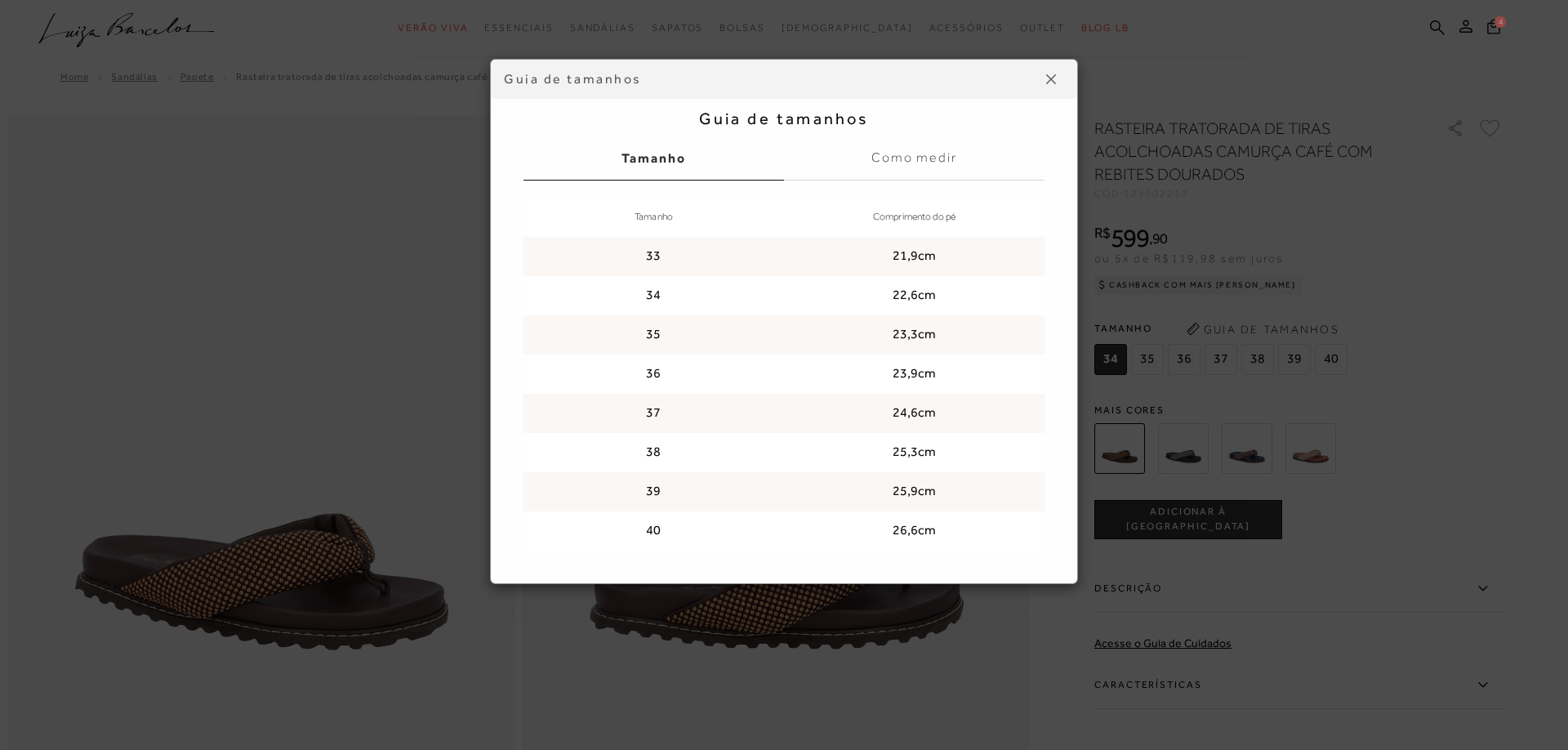
click at [1051, 79] on img at bounding box center [1050, 79] width 10 height 10
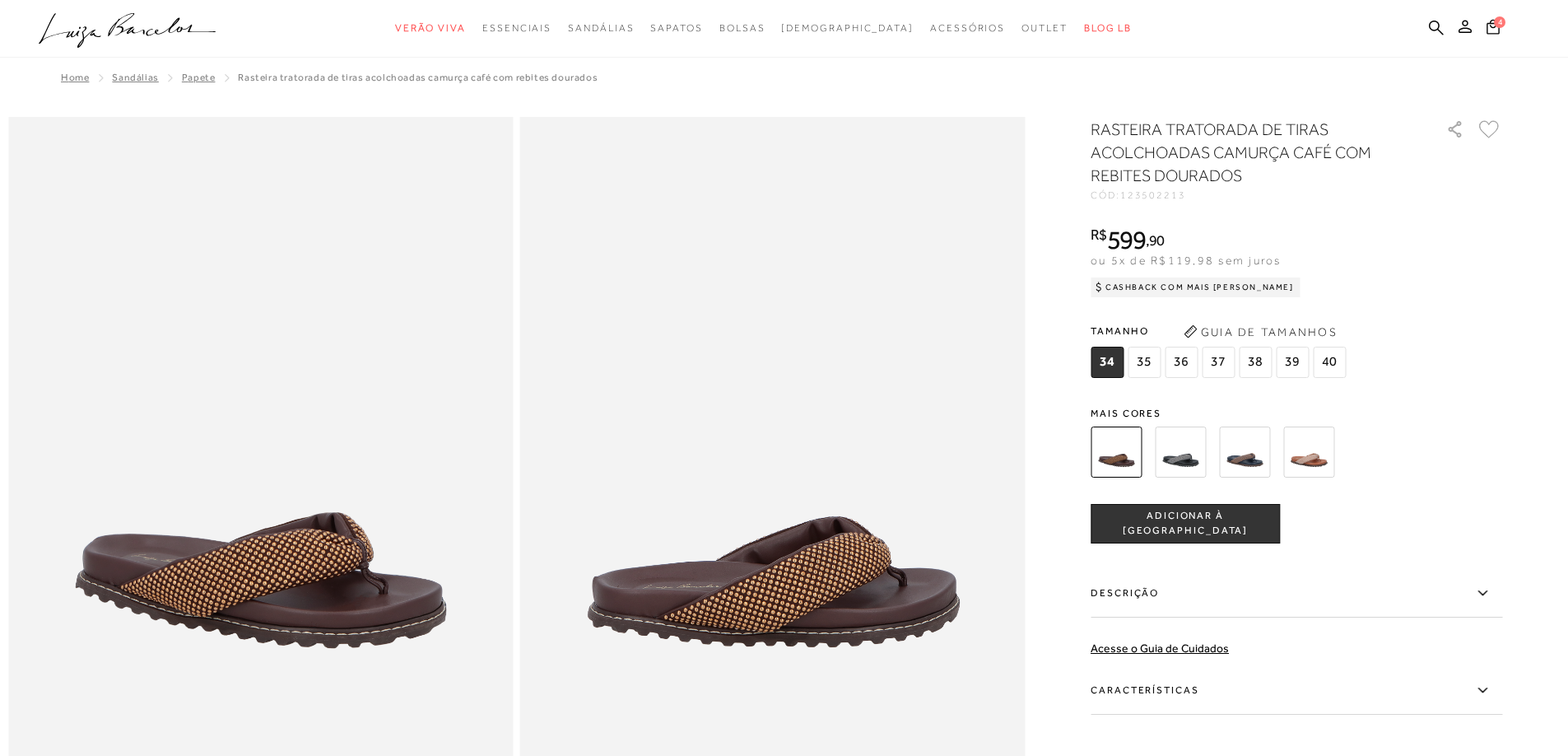
click at [1242, 457] on img at bounding box center [1245, 452] width 51 height 51
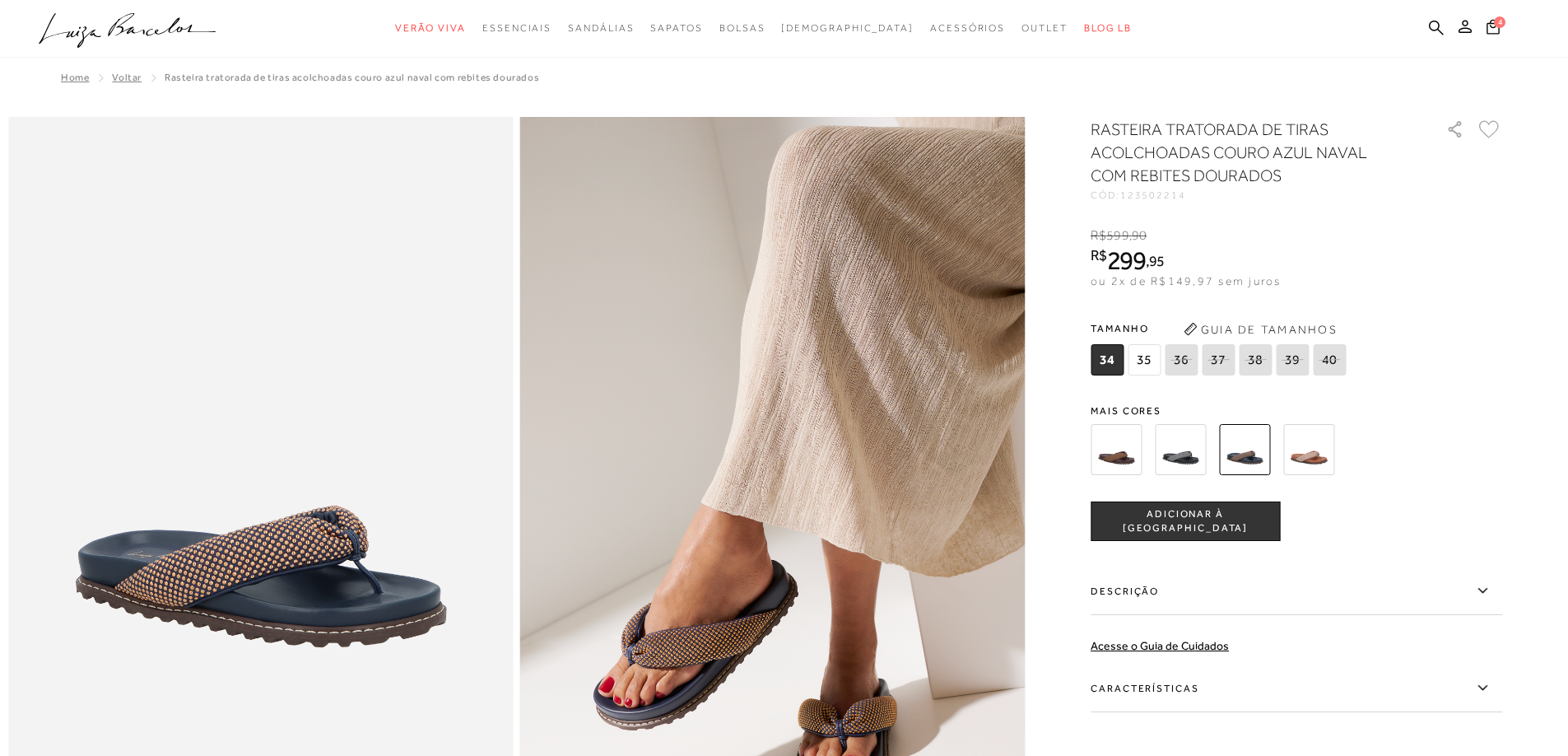
click at [1133, 454] on img at bounding box center [1116, 449] width 51 height 51
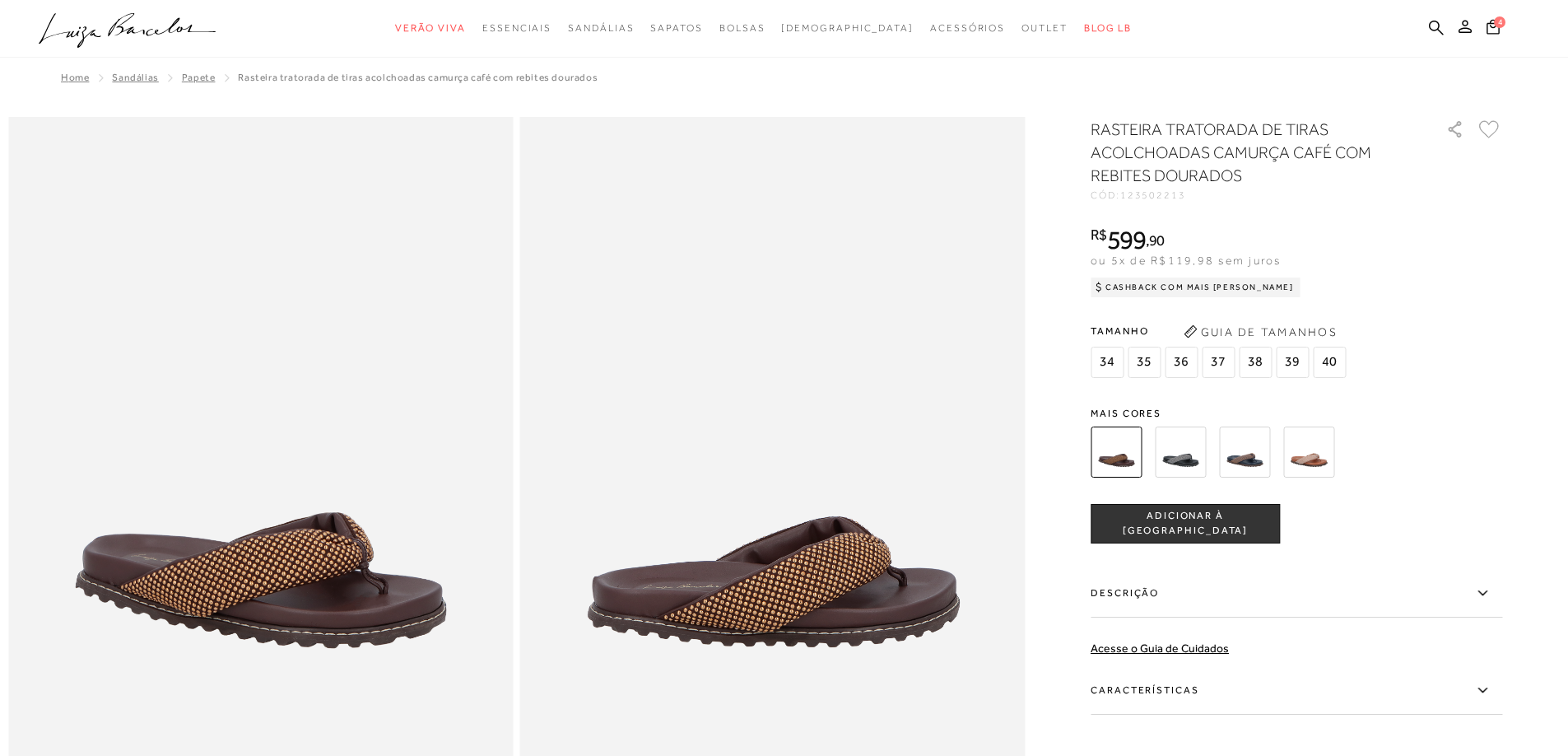
click at [1221, 359] on span "37" at bounding box center [1219, 362] width 33 height 31
click at [1208, 523] on span "ADICIONAR À [GEOGRAPHIC_DATA]" at bounding box center [1185, 524] width 188 height 29
click at [1316, 465] on img at bounding box center [1308, 452] width 51 height 51
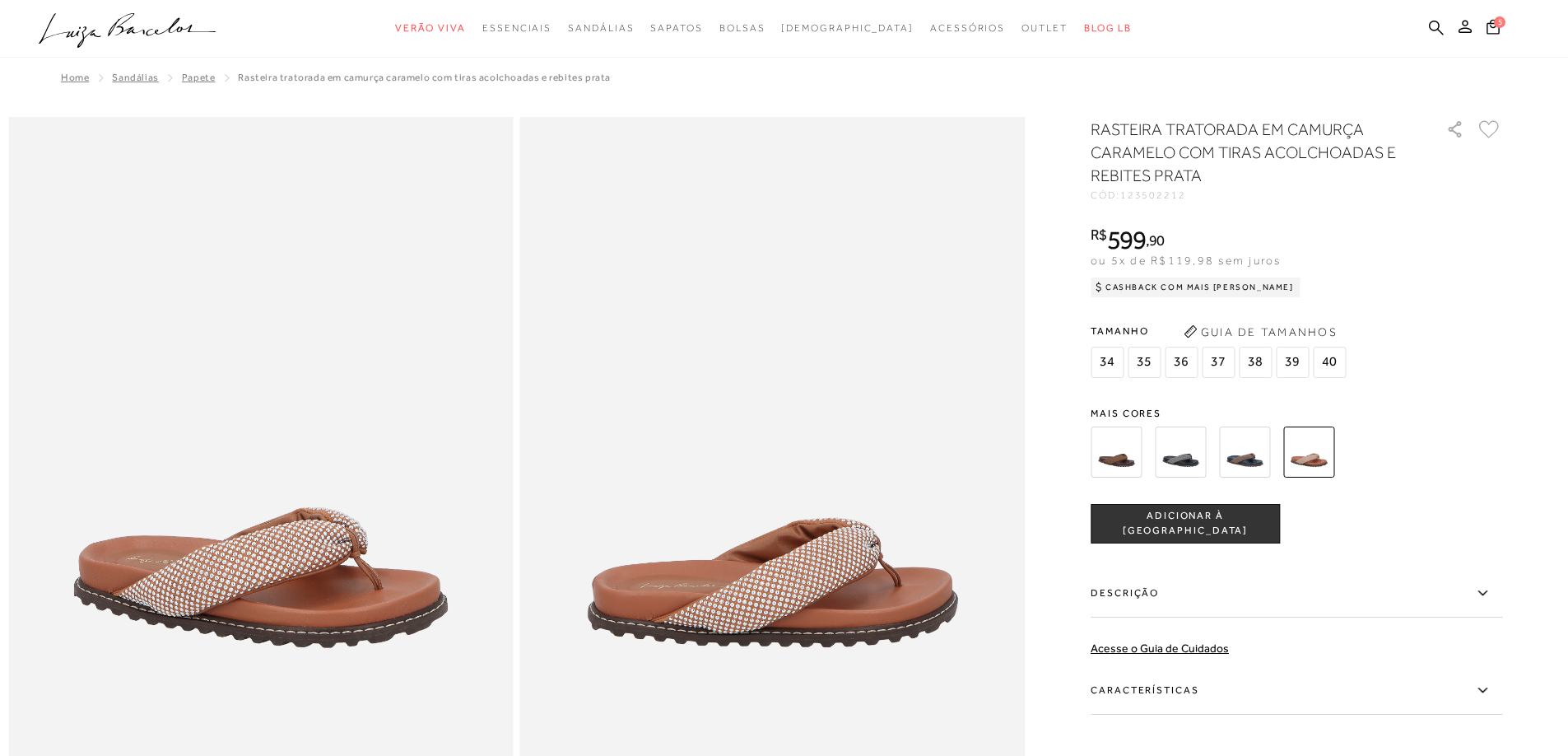
click at [1224, 358] on span "37" at bounding box center [1219, 362] width 33 height 31
click at [1225, 361] on span "37" at bounding box center [1219, 362] width 33 height 31
click at [1195, 527] on span "ADICIONAR À [GEOGRAPHIC_DATA]" at bounding box center [1185, 524] width 188 height 29
click at [1495, 16] on ul ".a{fill-rule:evenodd;} Verão Viva Em alta Favoritos das Influenciadoras Apostas…" at bounding box center [772, 29] width 1466 height 31
click at [1496, 25] on span "6" at bounding box center [1501, 20] width 14 height 14
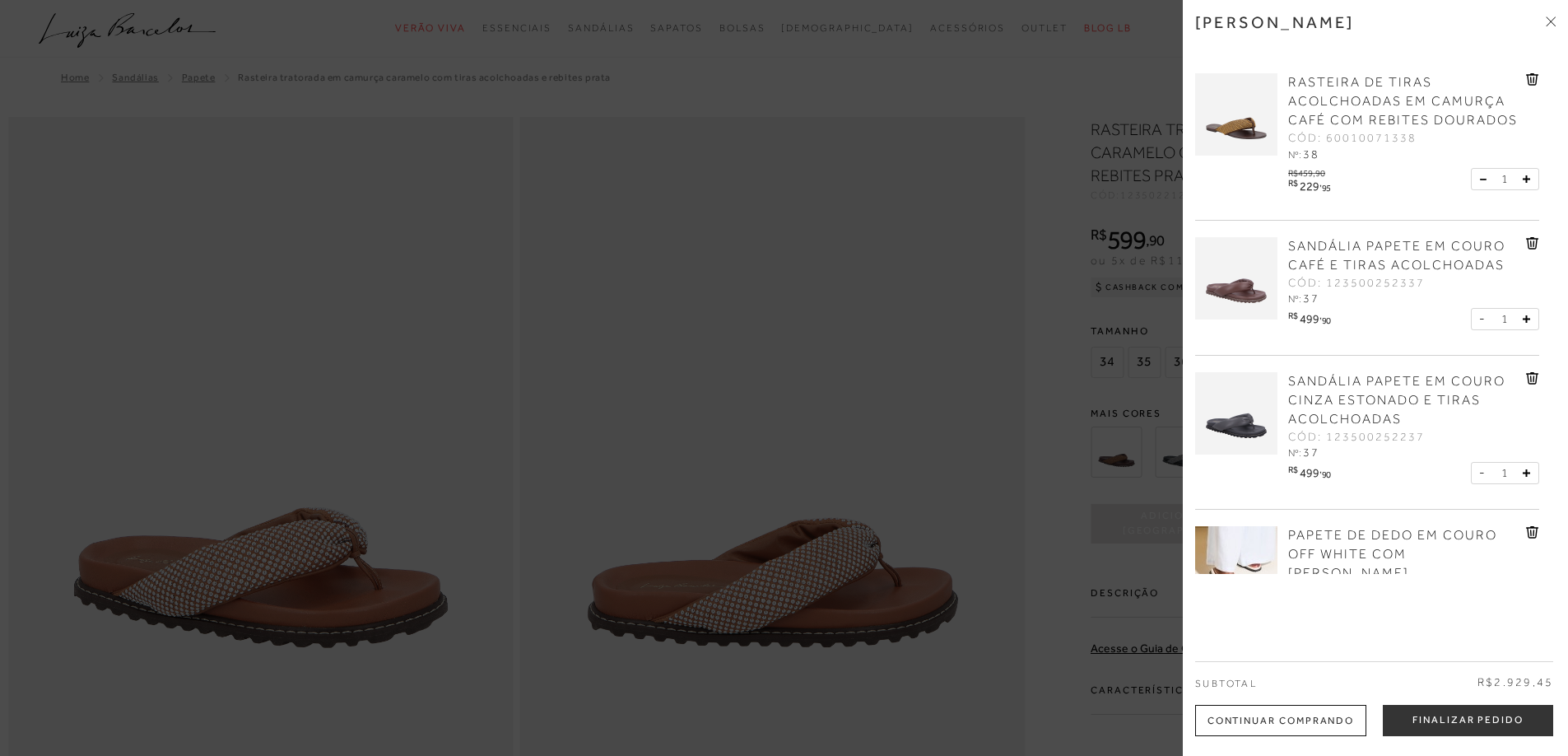
click at [1245, 123] on img at bounding box center [1236, 114] width 83 height 83
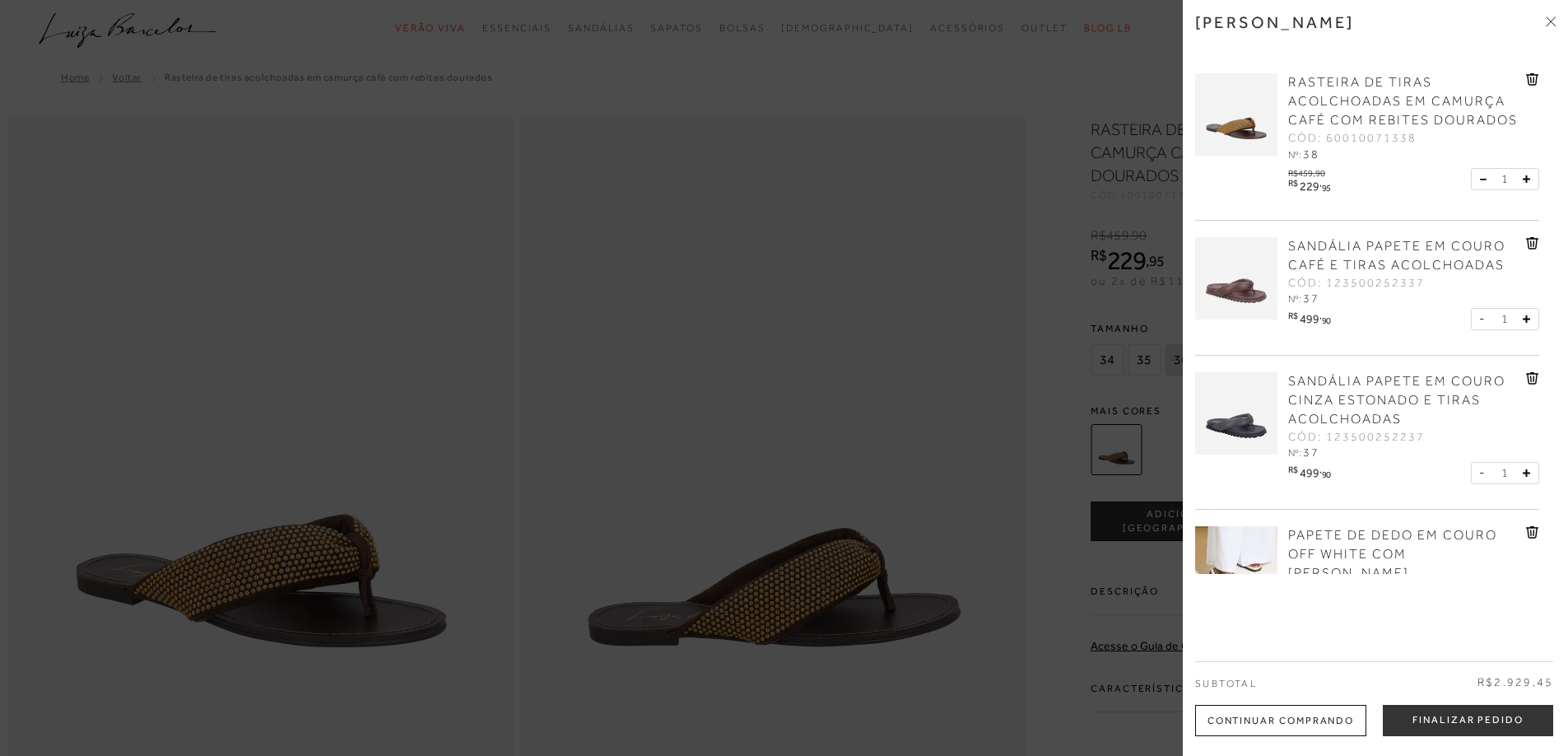
click at [837, 456] on div at bounding box center [784, 378] width 1568 height 756
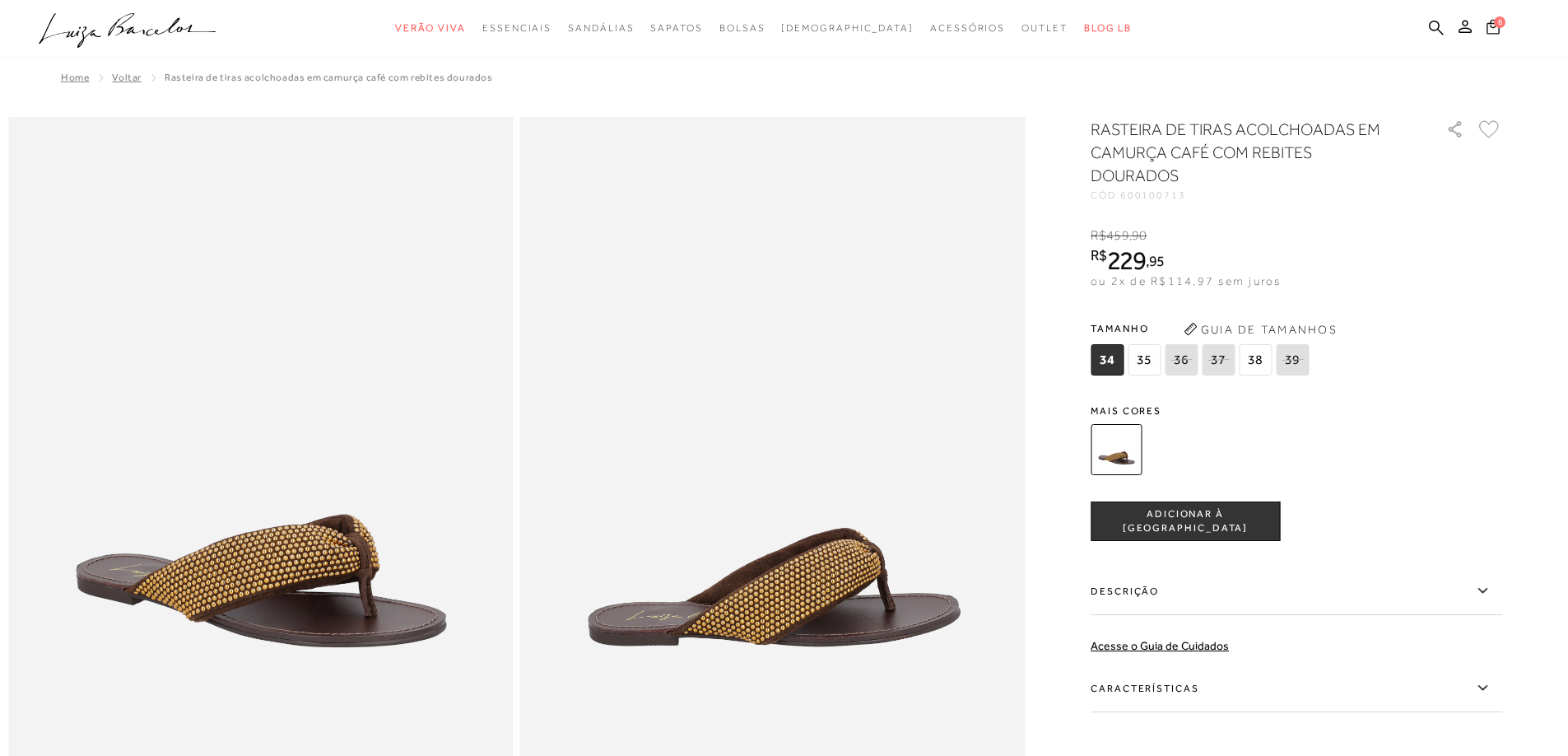
click at [1492, 29] on icon at bounding box center [1494, 26] width 15 height 18
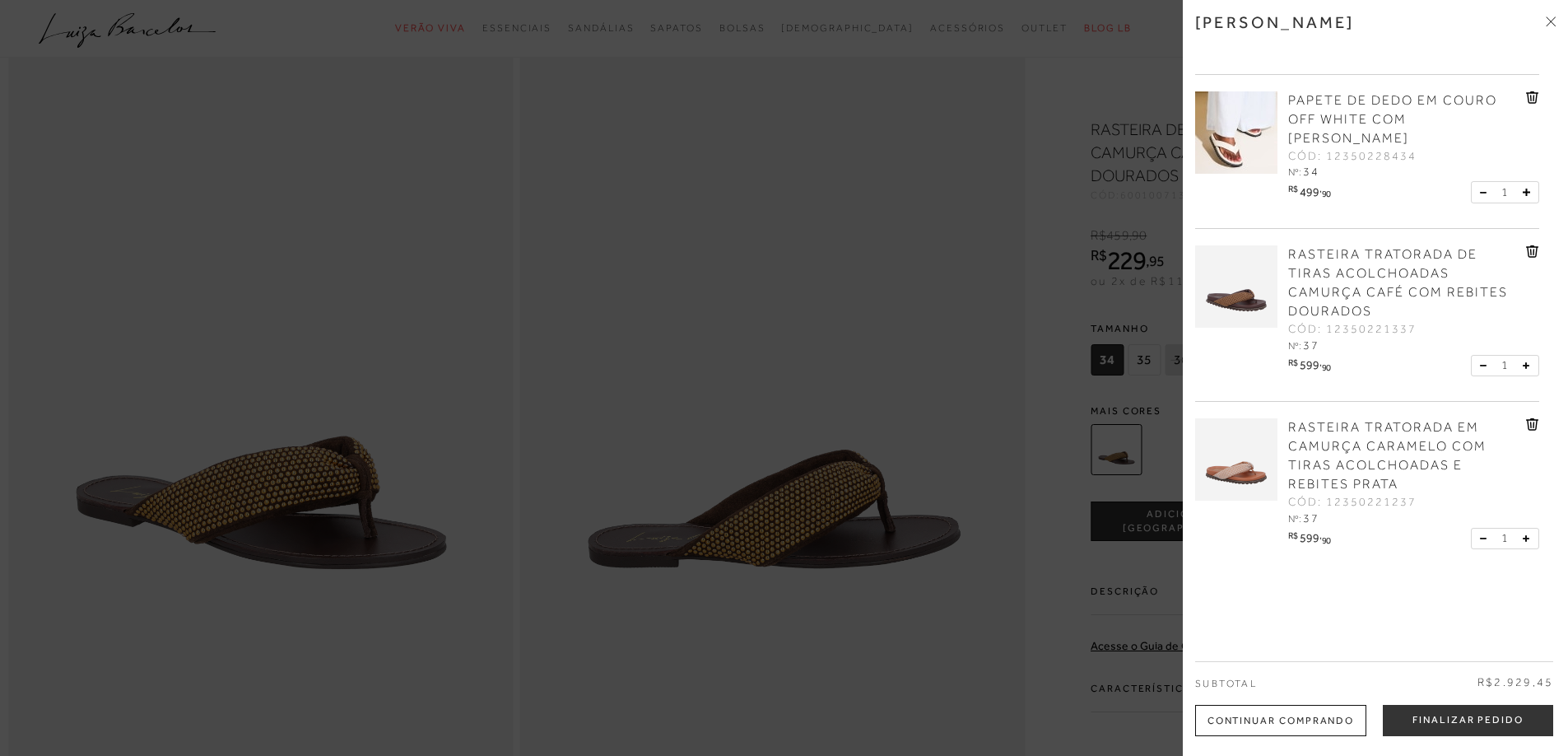
scroll to position [83, 0]
click at [1531, 251] on icon at bounding box center [1532, 251] width 2 height 6
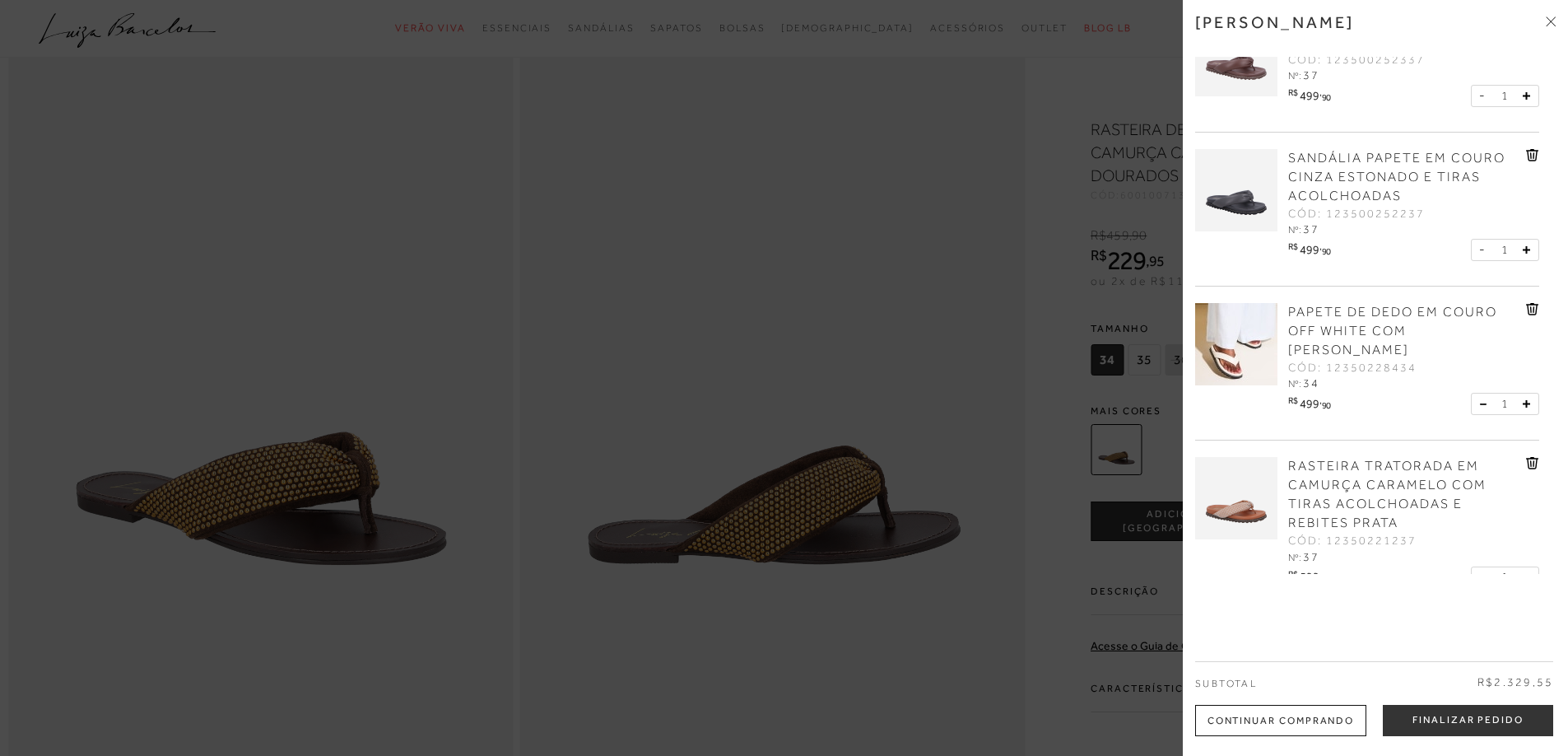
scroll to position [0, 0]
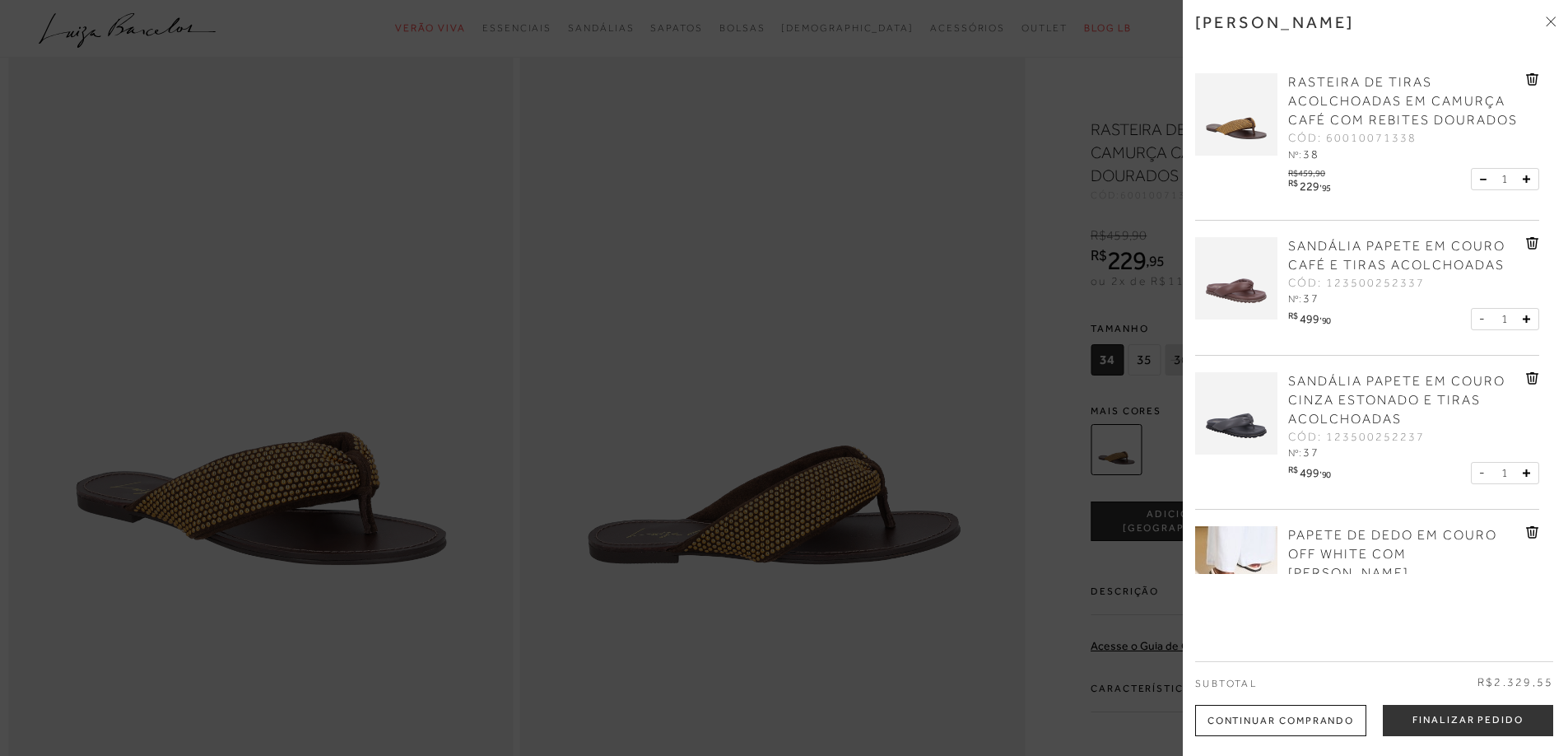
click at [867, 289] on div at bounding box center [784, 378] width 1568 height 756
